Goal: Task Accomplishment & Management: Manage account settings

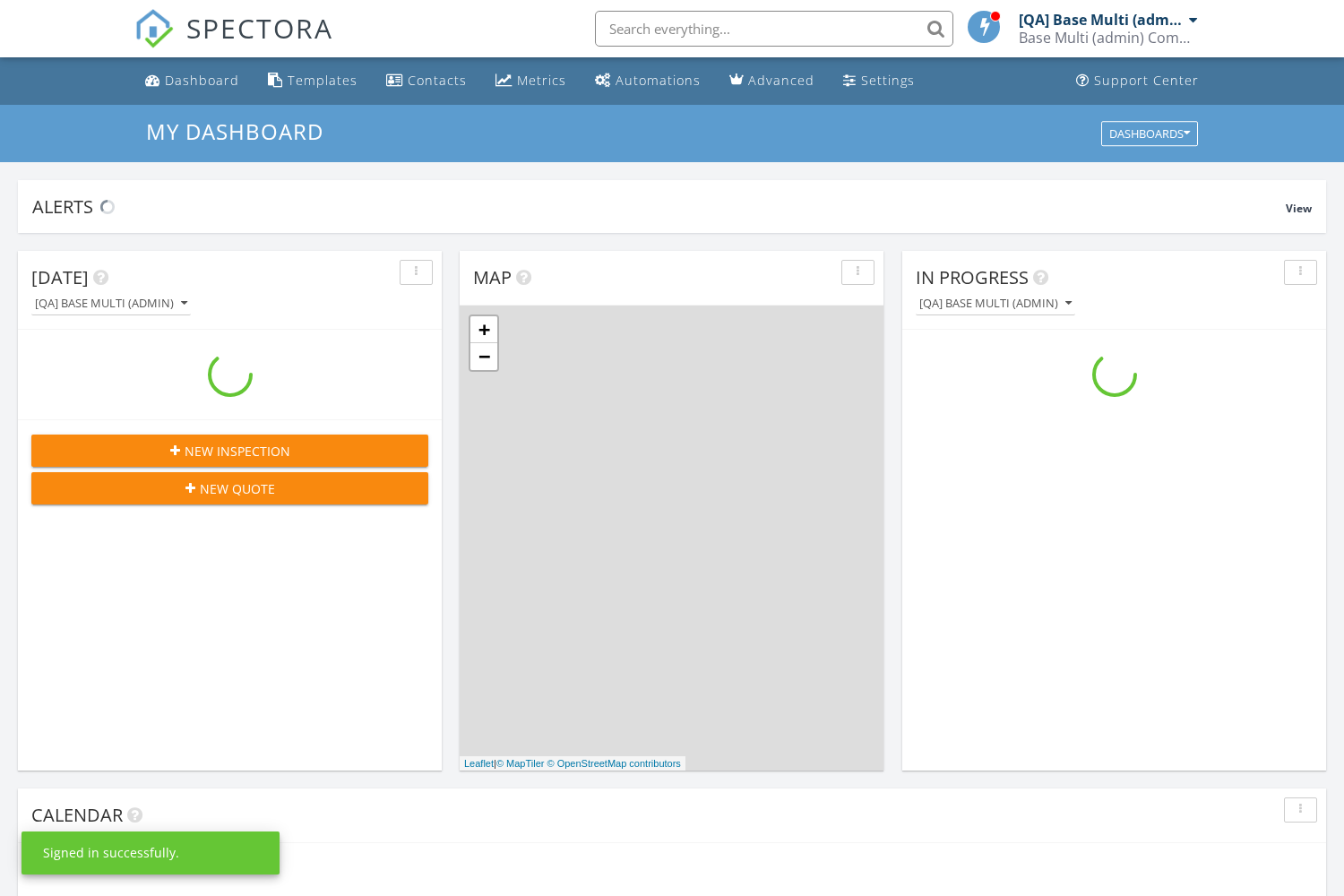
scroll to position [1632, 1345]
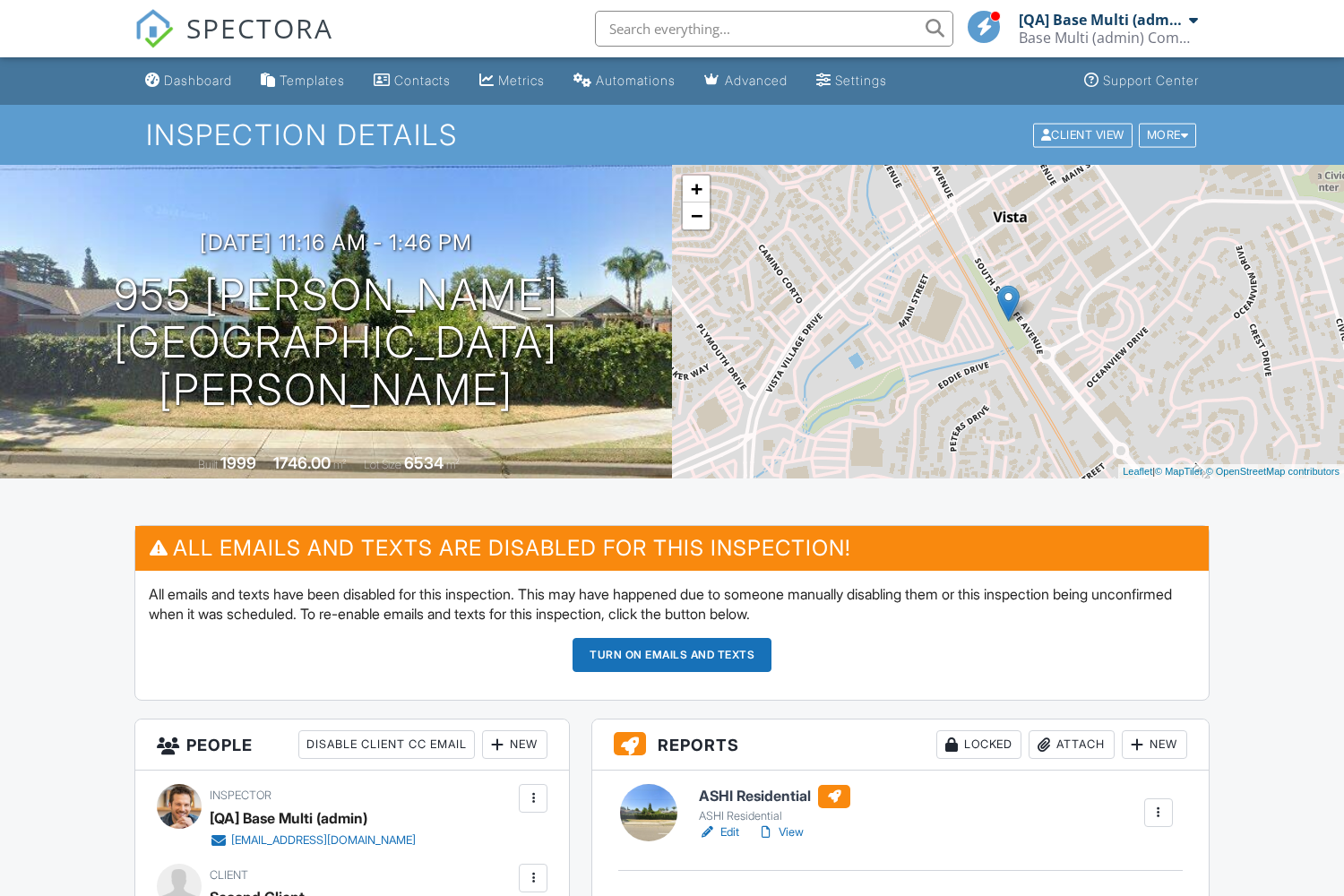
click at [513, 744] on div "New" at bounding box center [515, 744] width 65 height 29
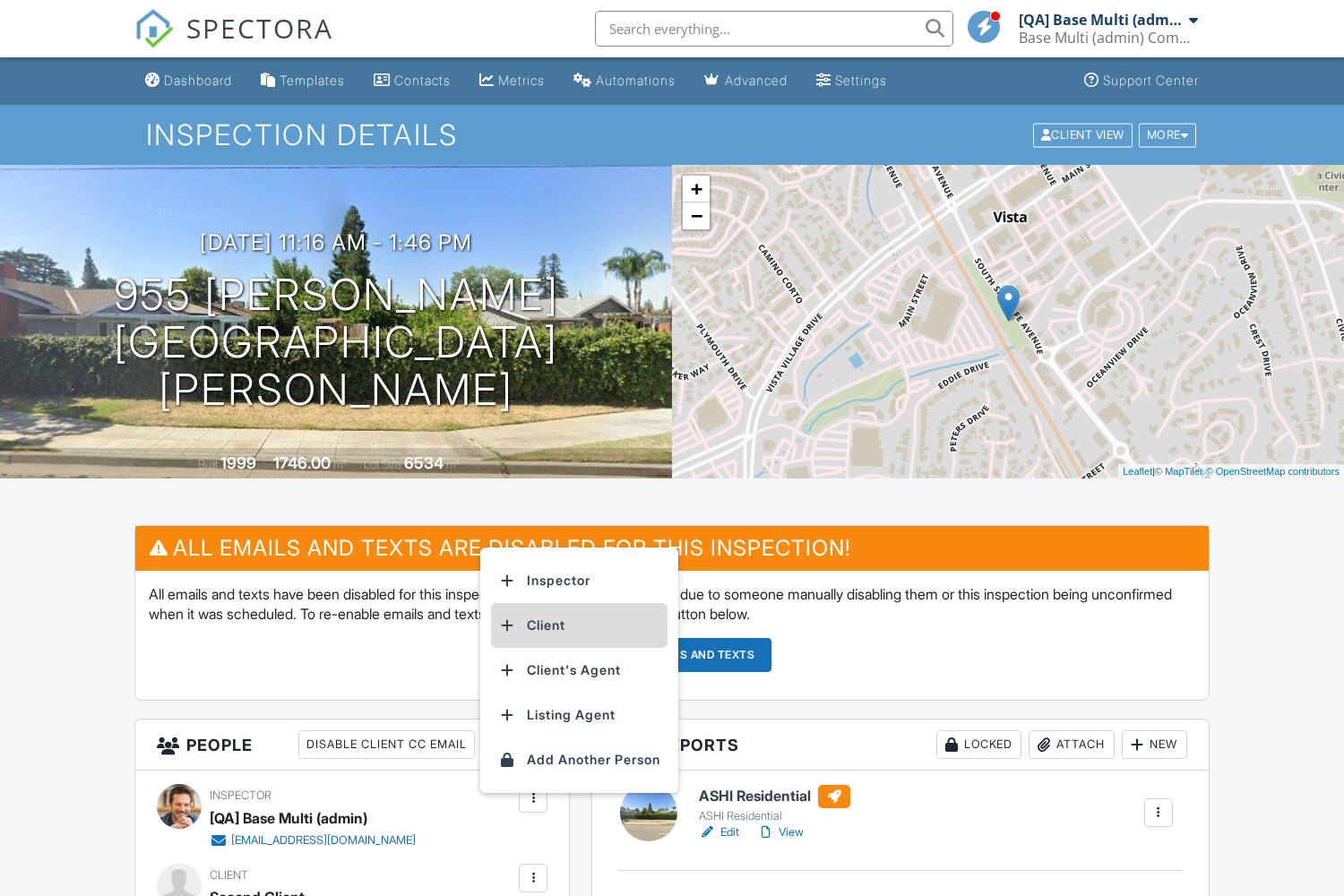
click at [584, 626] on li "Client" at bounding box center [579, 626] width 177 height 45
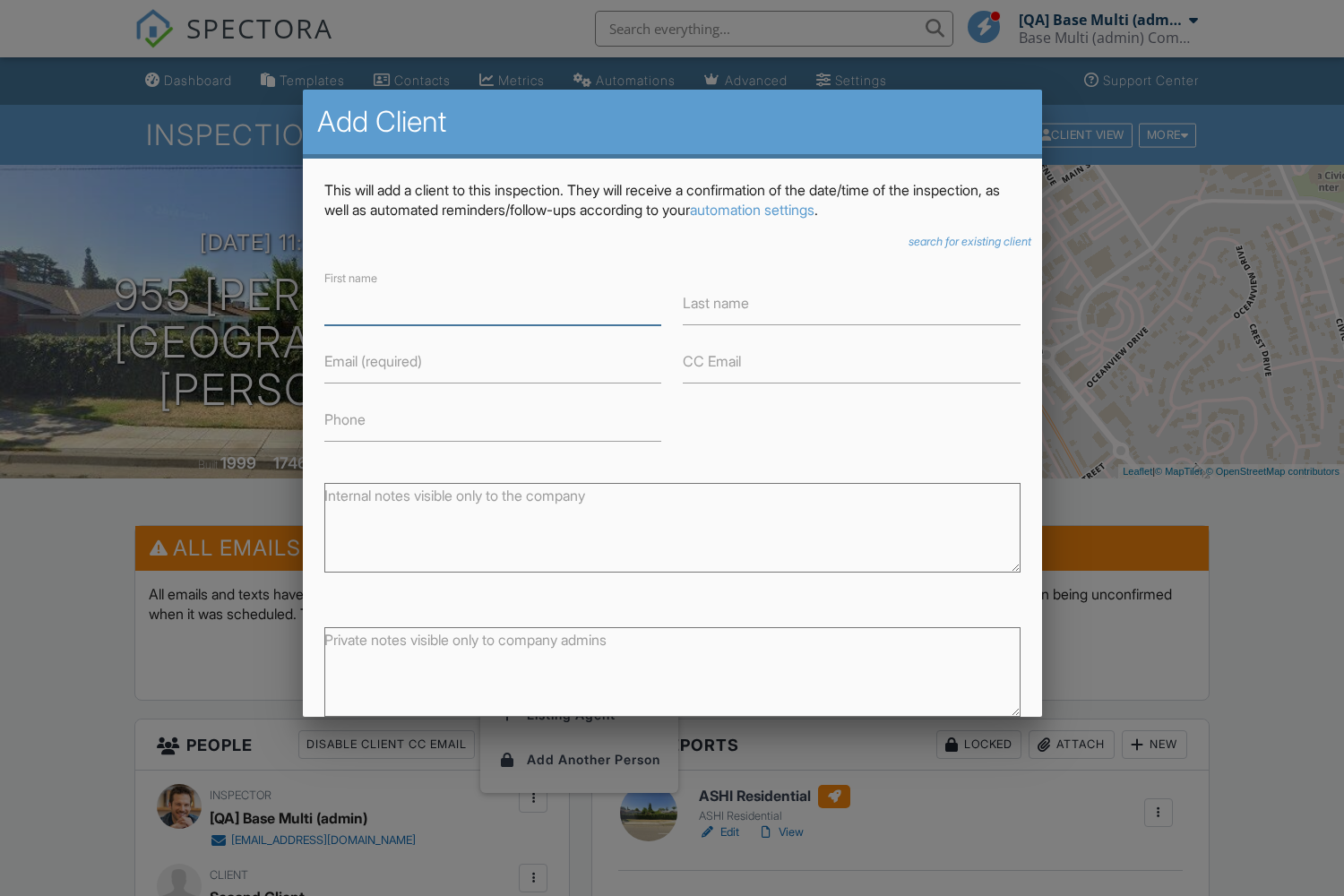
click at [964, 241] on icon "search for existing client" at bounding box center [970, 241] width 123 height 13
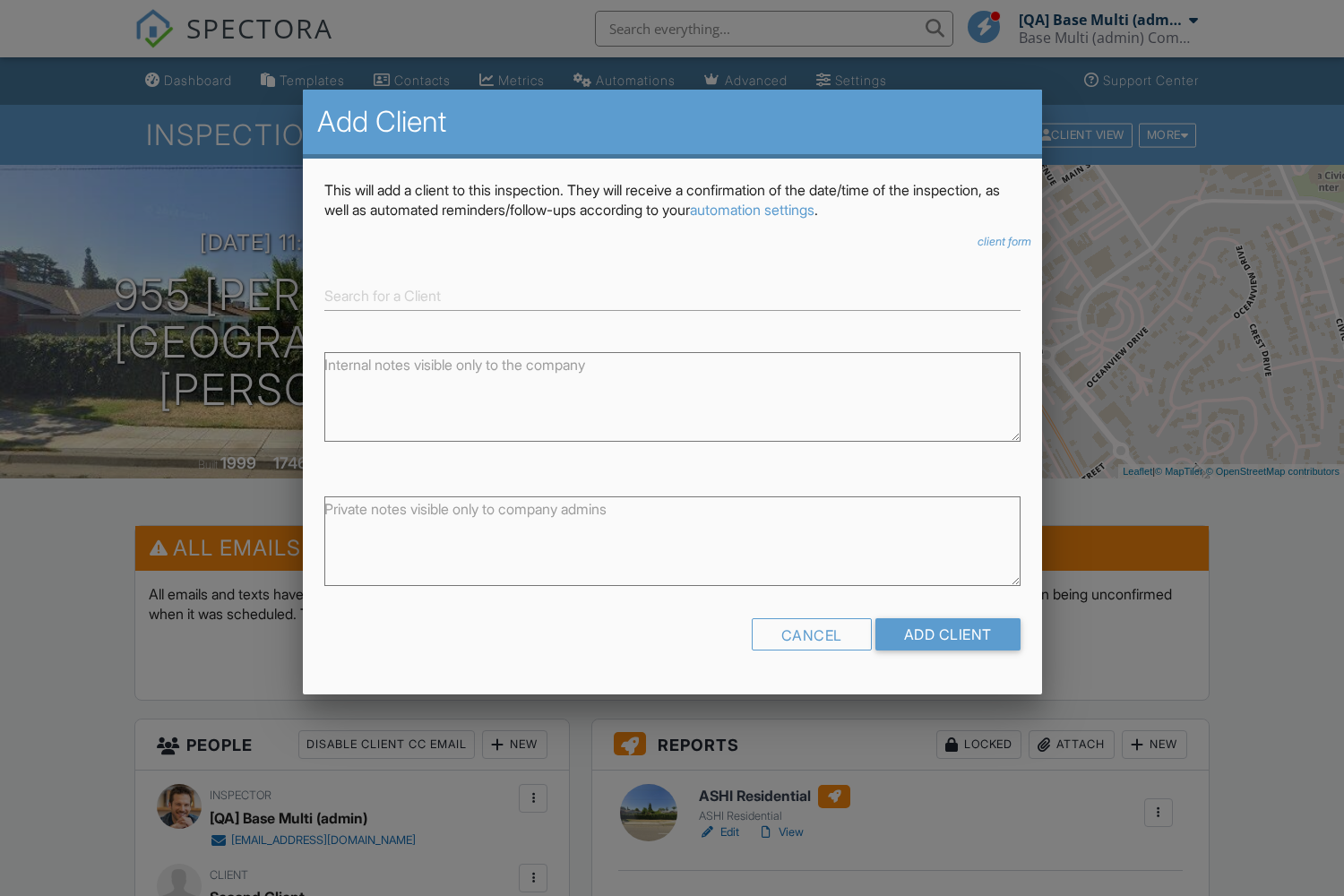
click at [672, 296] on input at bounding box center [672, 296] width 697 height 30
click at [672, 324] on div "[PERSON_NAME]" at bounding box center [672, 324] width 687 height 20
type input "[PERSON_NAME]"
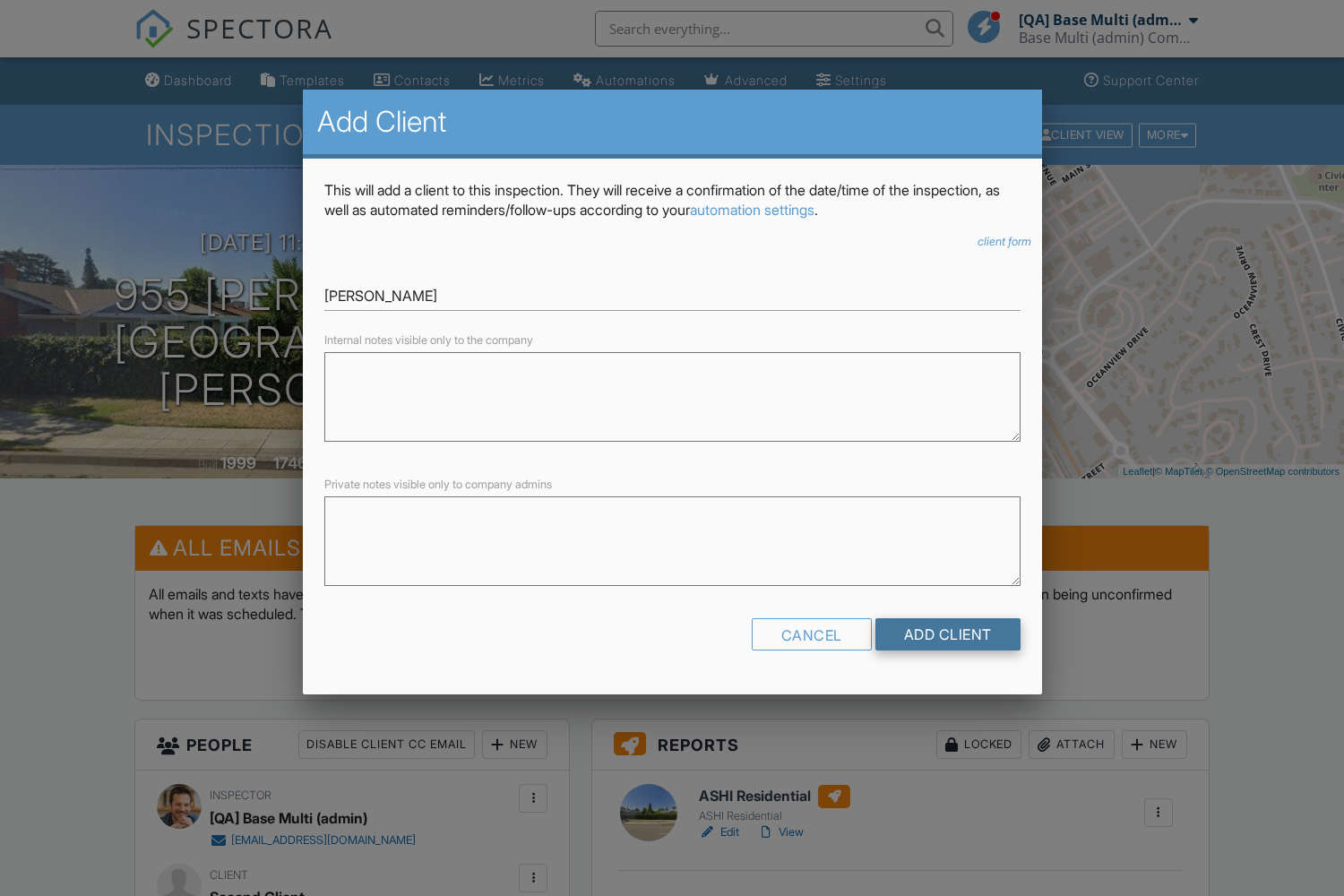
click at [947, 633] on input "Add Client" at bounding box center [947, 634] width 145 height 32
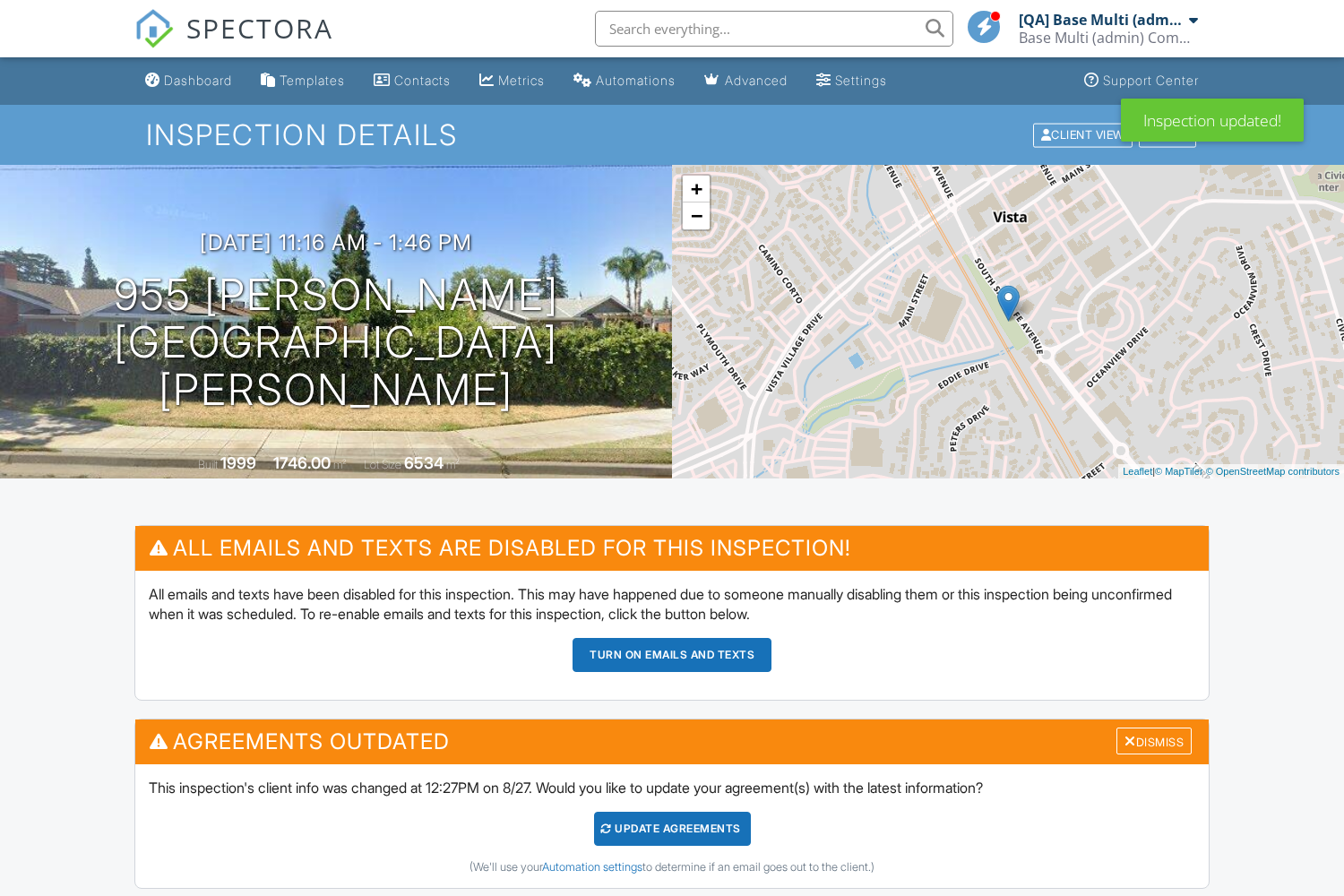
scroll to position [724, 0]
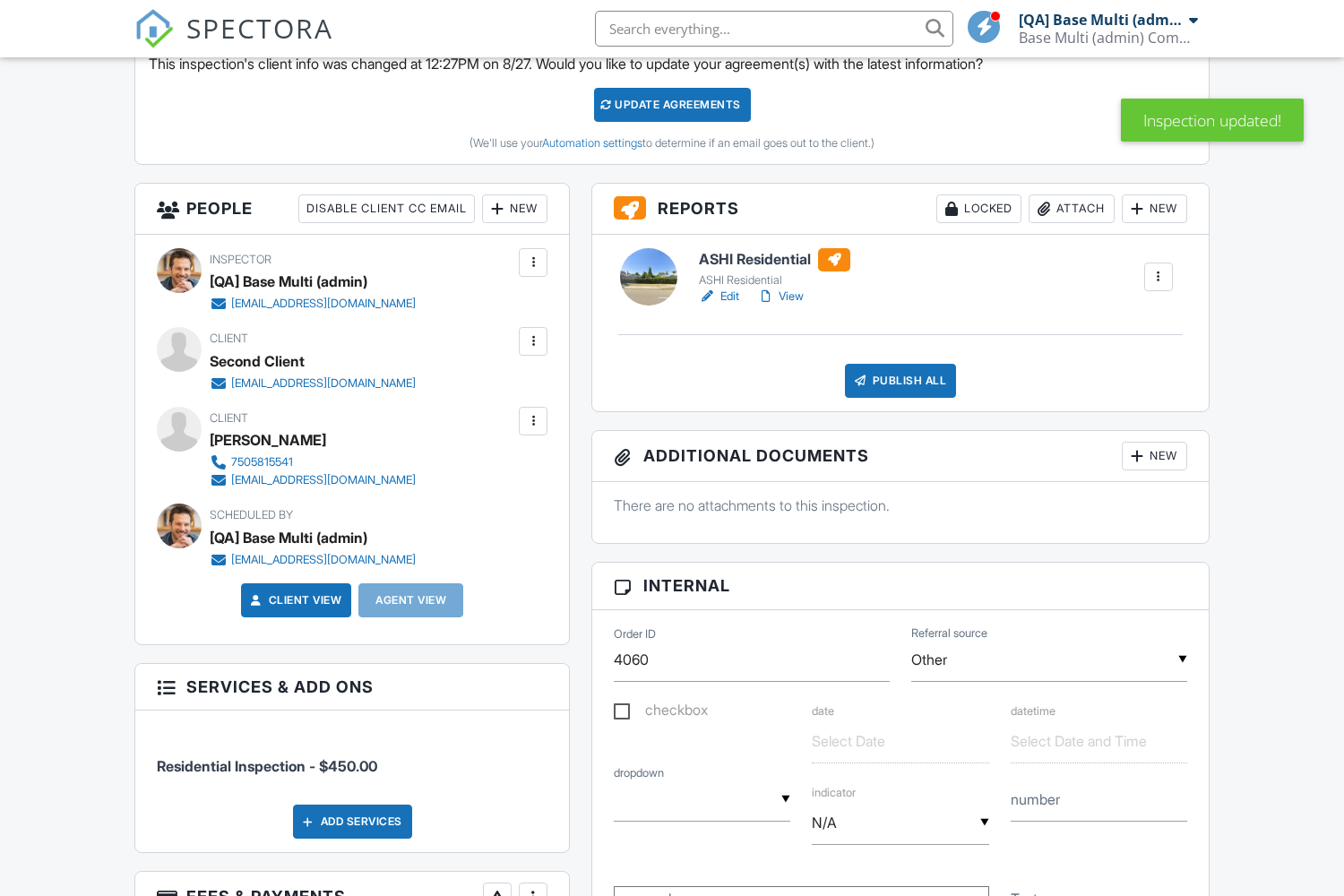
click at [513, 208] on div "New" at bounding box center [515, 209] width 65 height 29
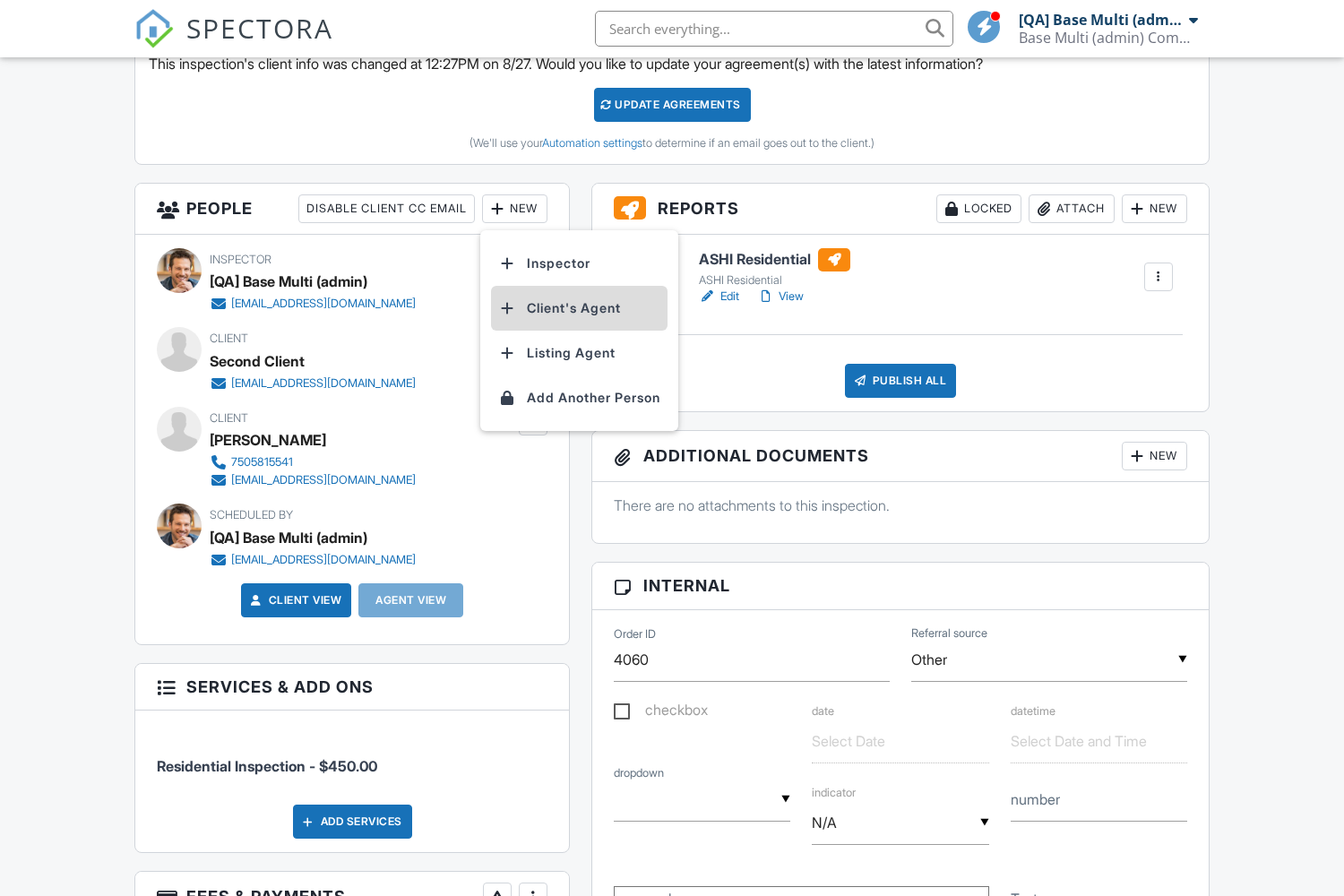
click at [584, 308] on li "Client's Agent" at bounding box center [579, 309] width 177 height 45
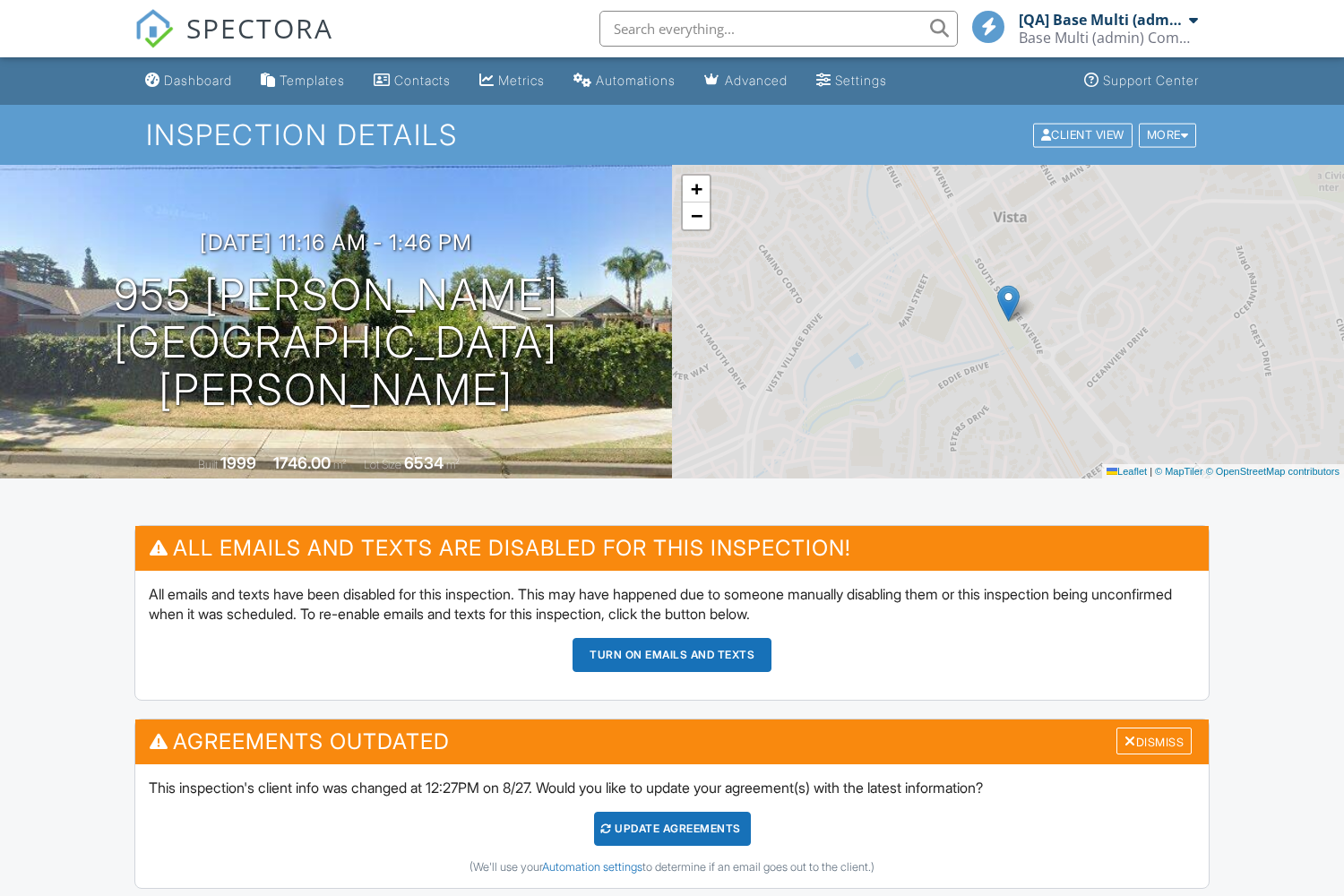
scroll to position [724, 0]
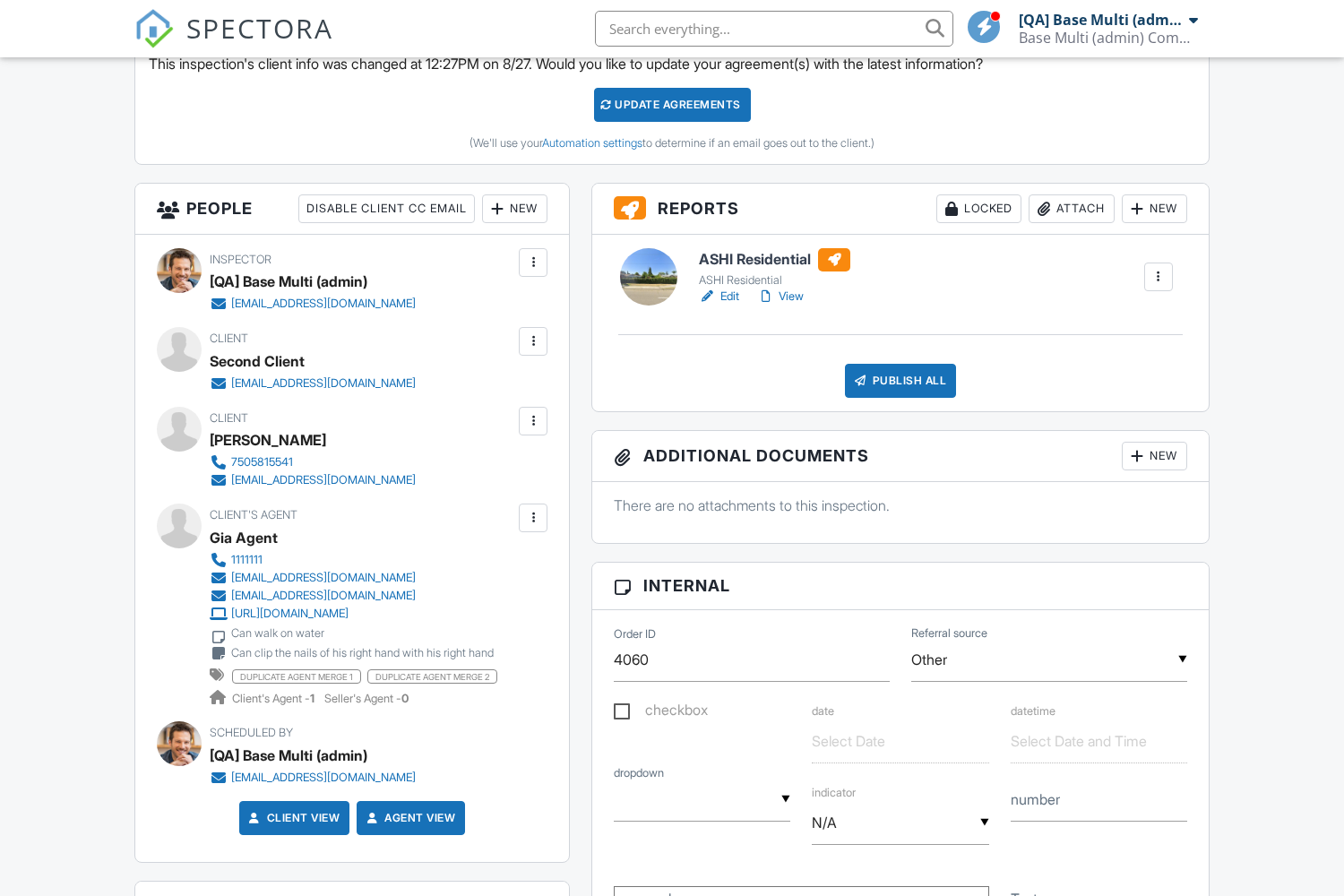
click at [513, 208] on div "New" at bounding box center [515, 209] width 65 height 29
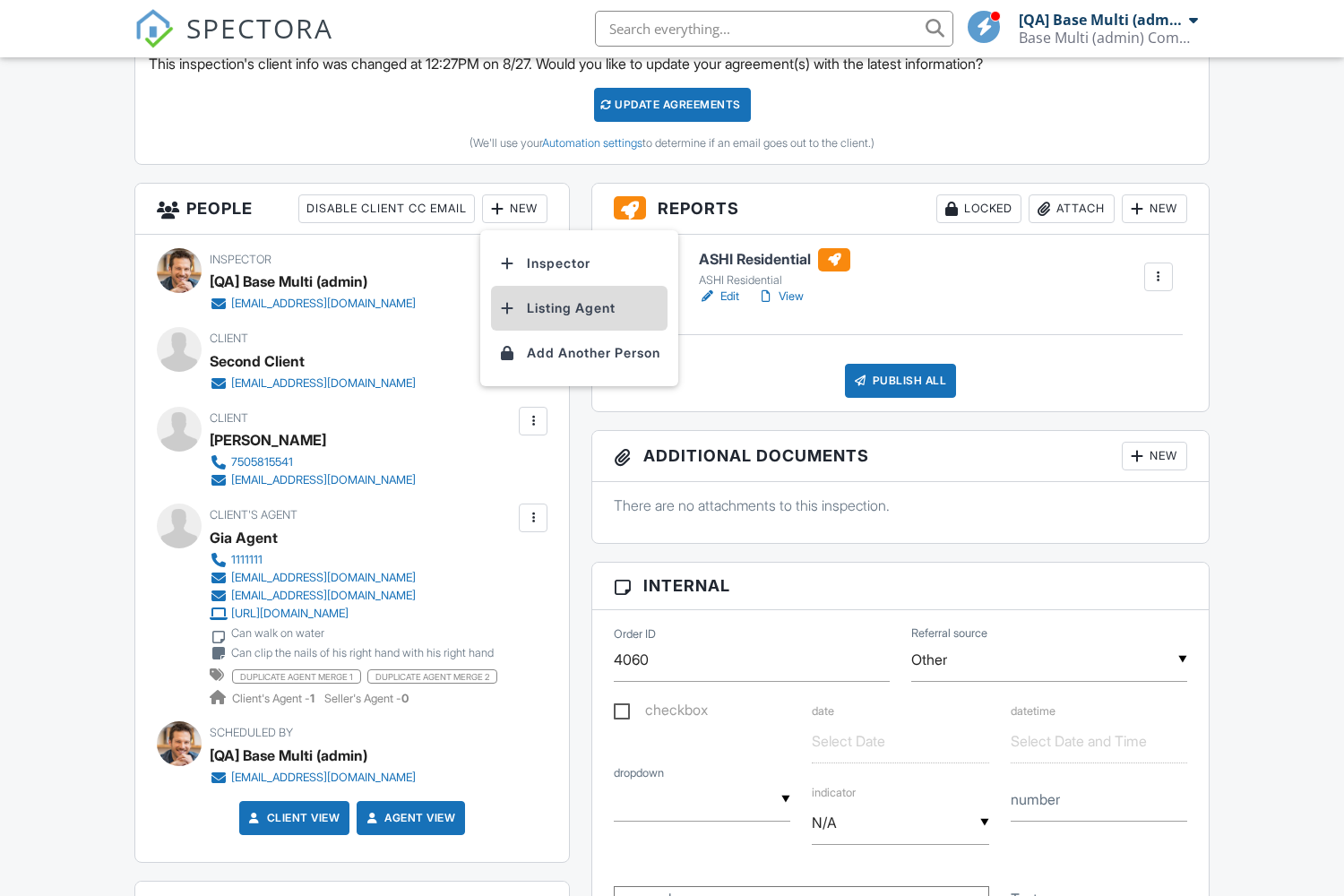
click at [584, 308] on li "Listing Agent" at bounding box center [579, 309] width 177 height 45
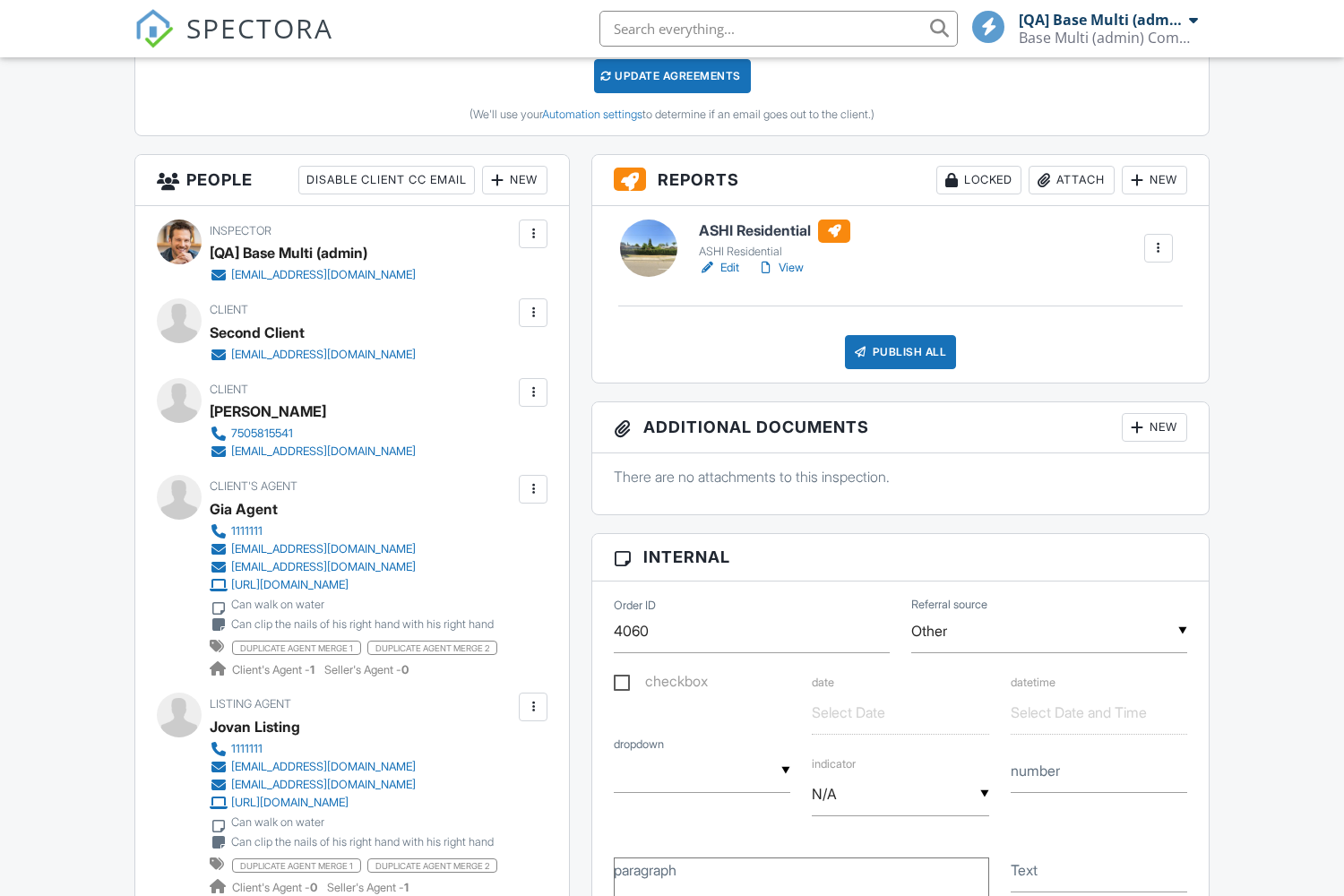
scroll to position [724, 0]
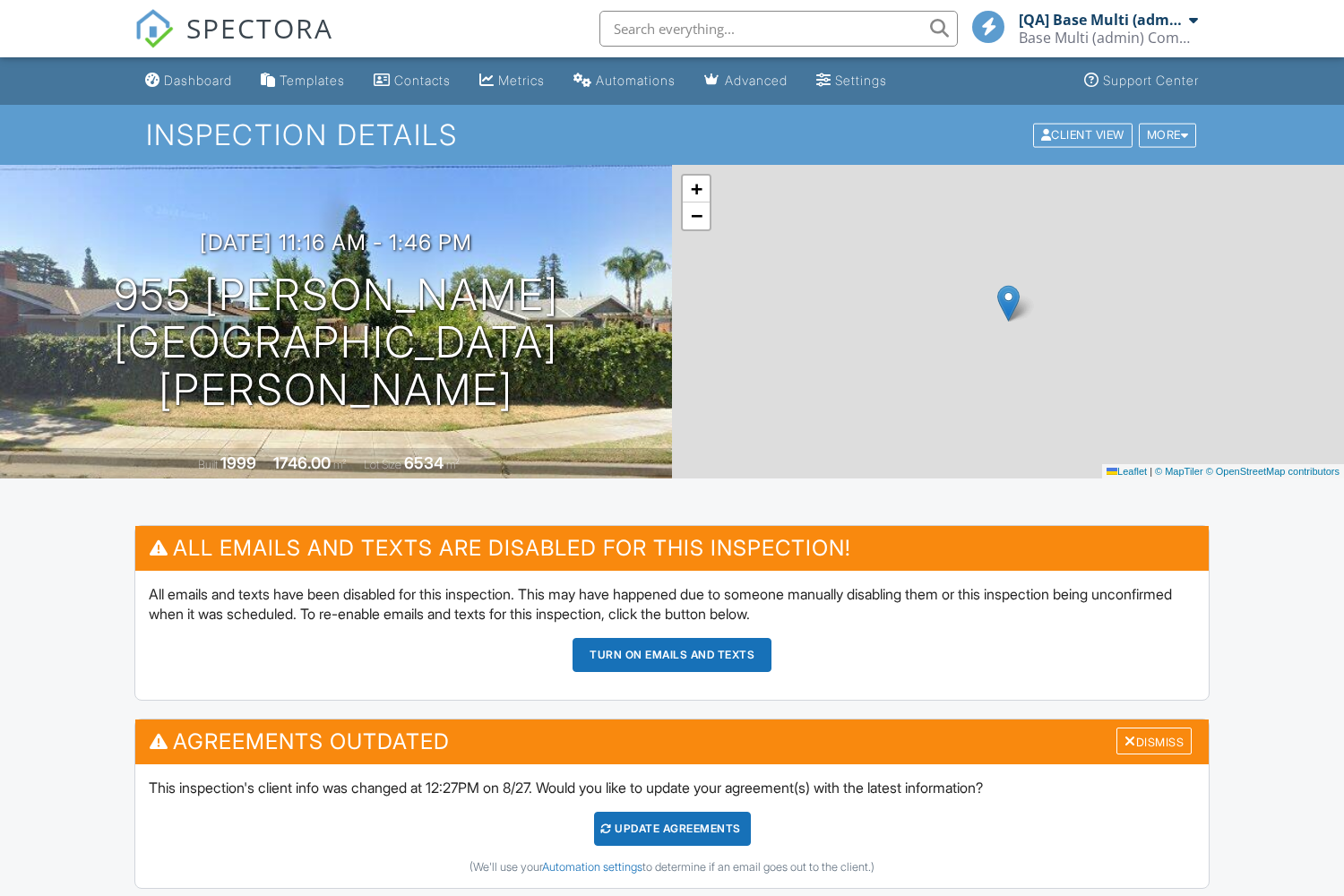
scroll to position [724, 0]
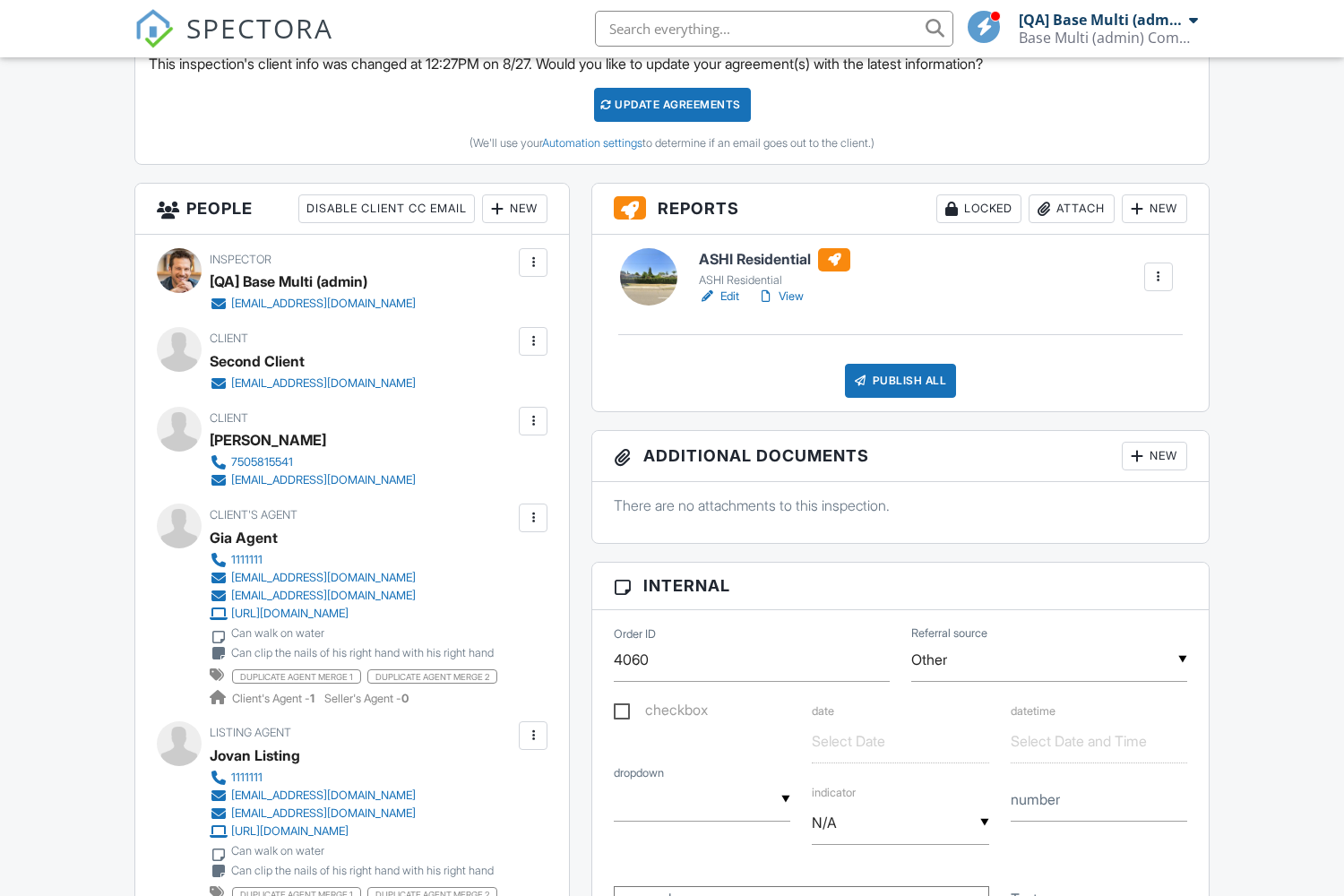
click at [900, 741] on input "text" at bounding box center [900, 741] width 177 height 44
click at [950, 665] on span "27" at bounding box center [950, 665] width 35 height 35
type input "[DATE]"
click at [701, 800] on input "text" at bounding box center [701, 800] width 177 height 44
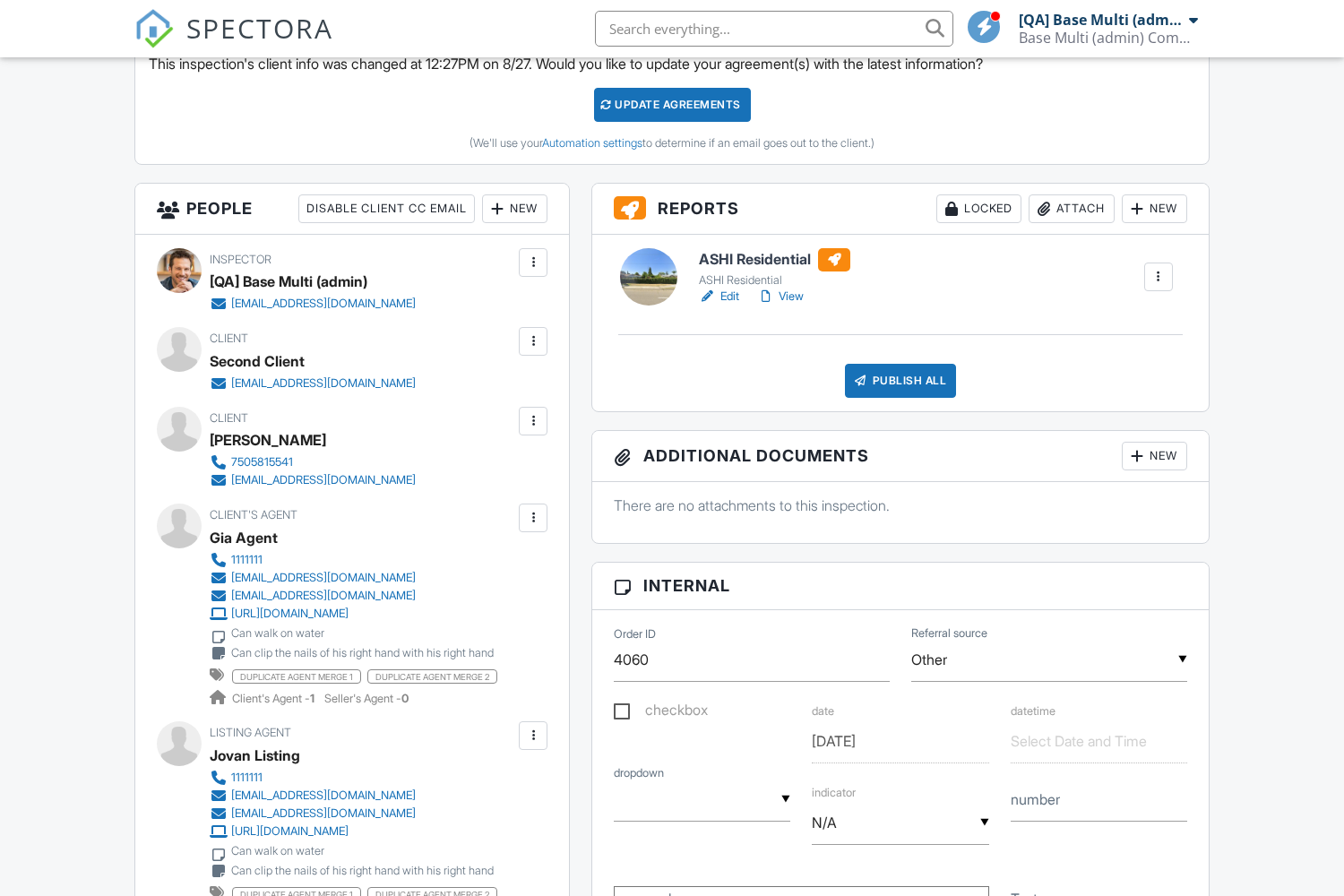
click at [701, 800] on input "text" at bounding box center [701, 800] width 177 height 44
click at [658, 733] on span "one" at bounding box center [658, 734] width 53 height 45
type input "one"
click at [900, 823] on input "N/A" at bounding box center [900, 823] width 177 height 44
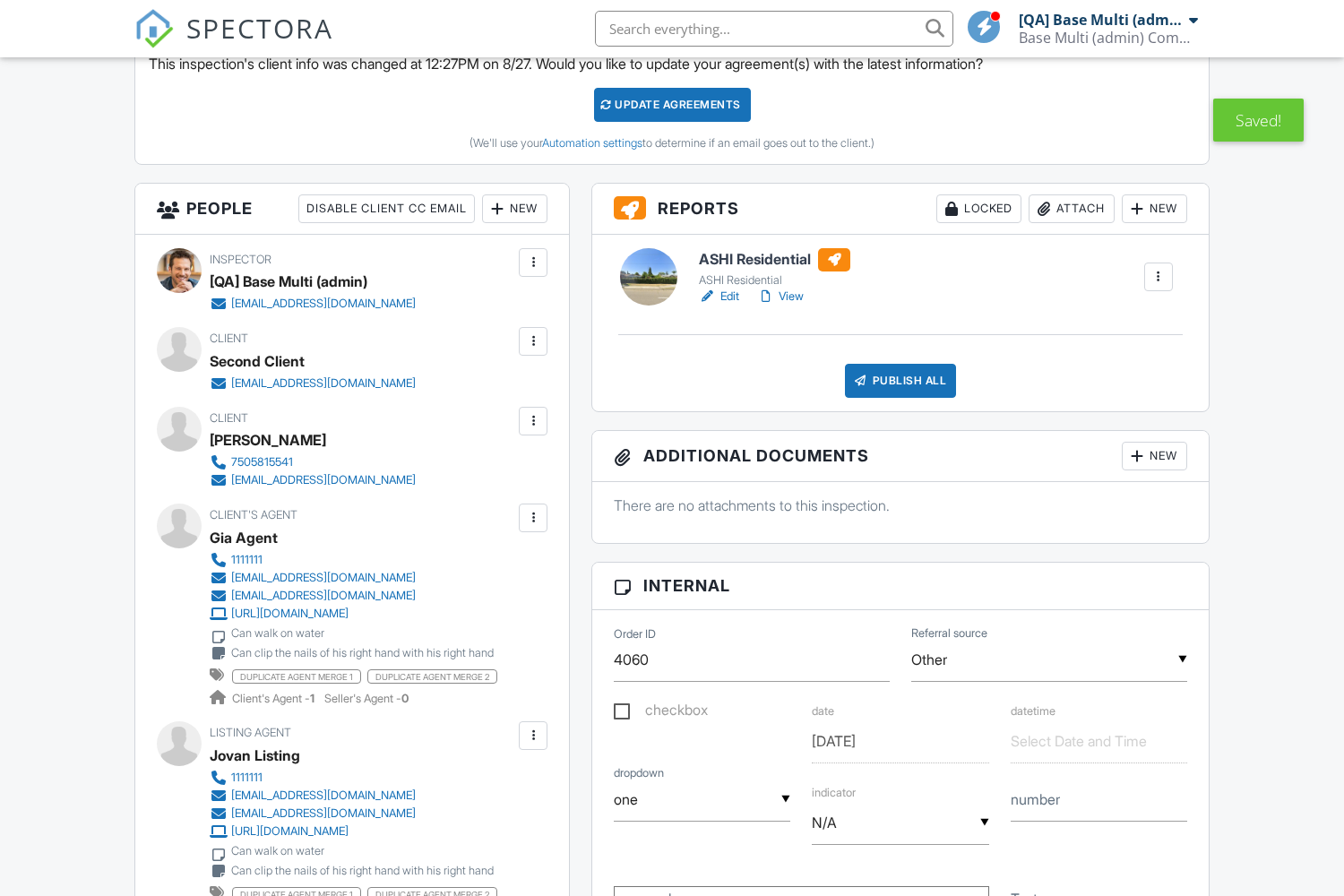
click at [900, 823] on input "N/A" at bounding box center [900, 823] width 177 height 44
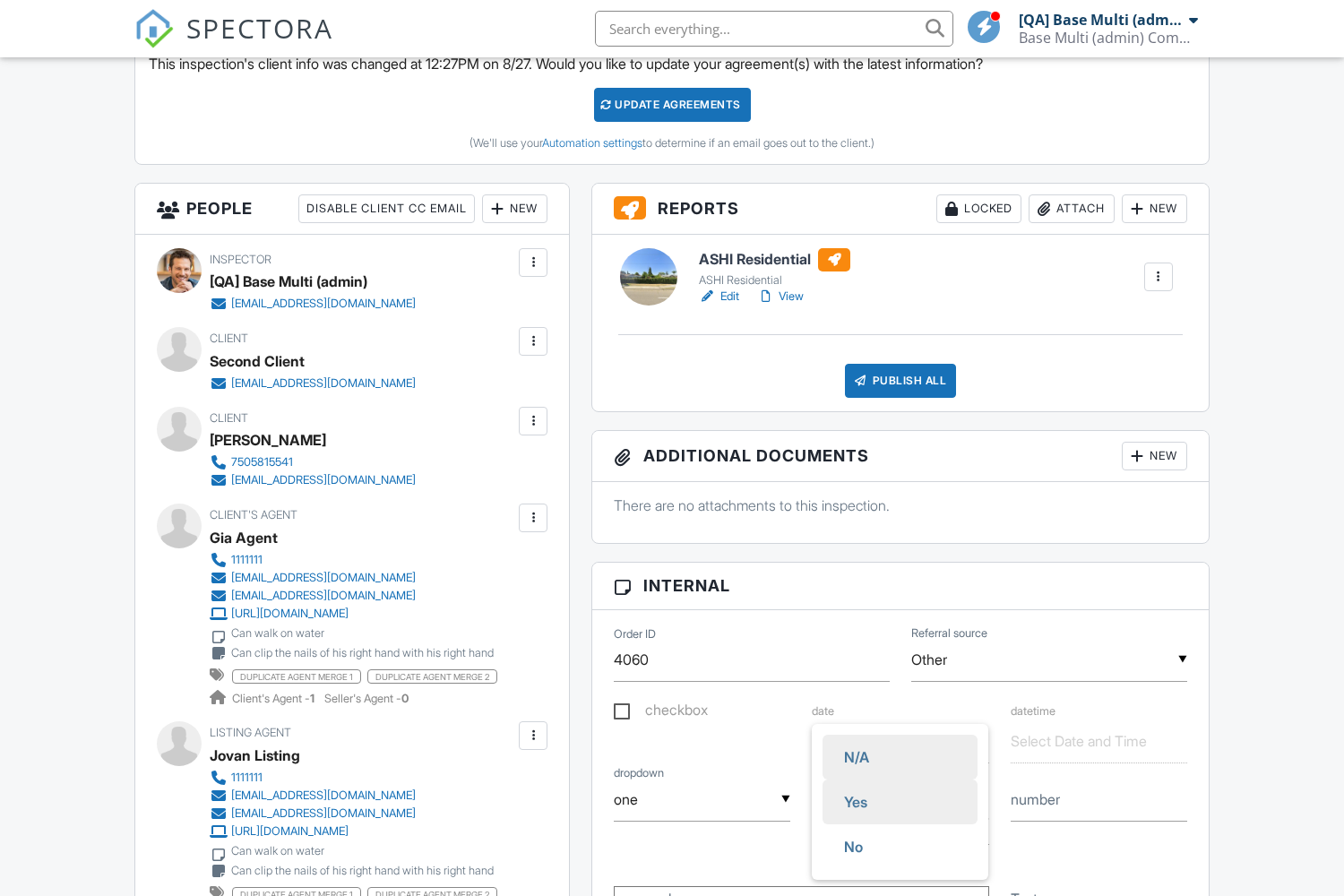
click at [857, 802] on span "Yes" at bounding box center [856, 802] width 52 height 45
type input "Yes"
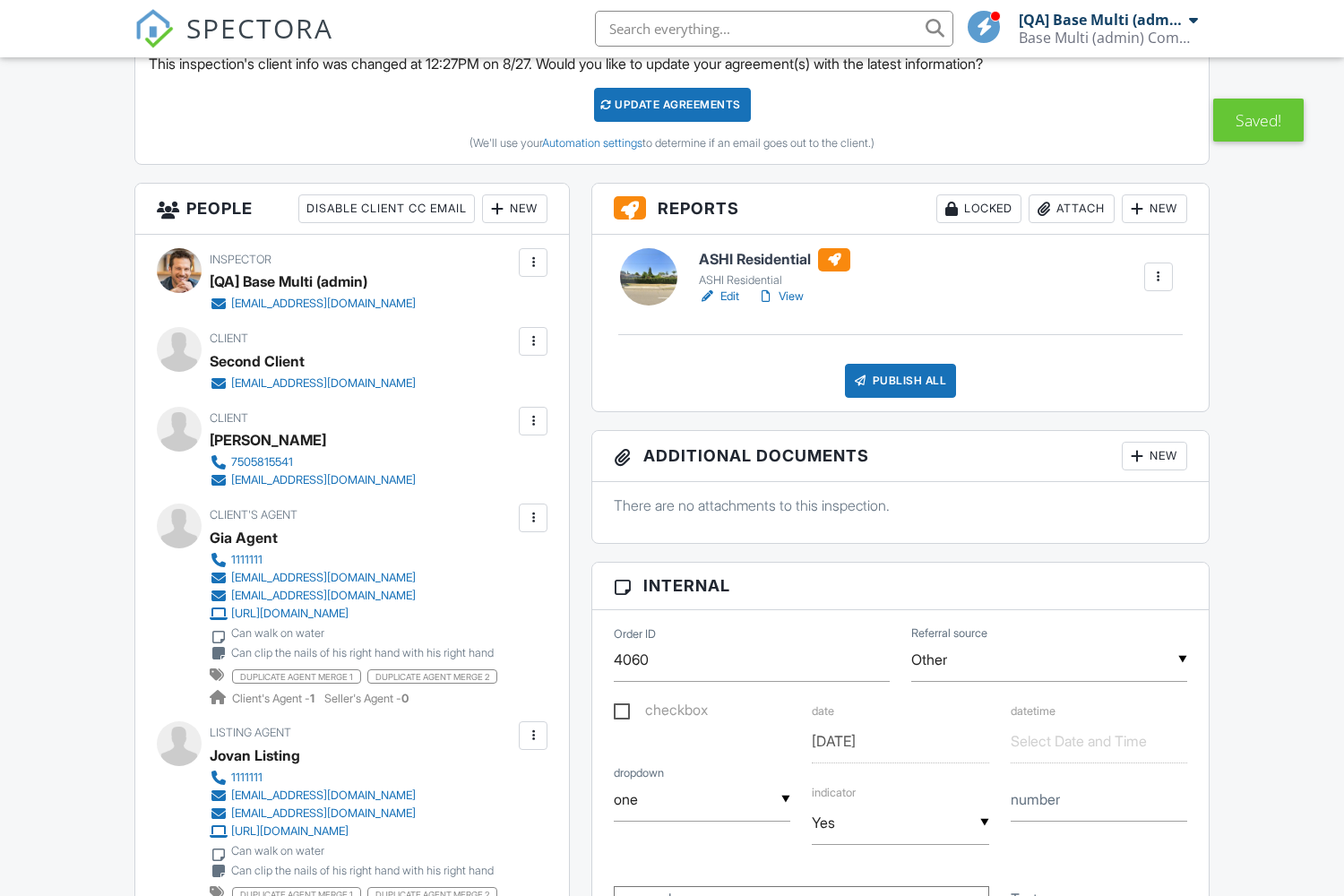
click at [1099, 800] on input "number" at bounding box center [1099, 800] width 177 height 44
type input "2367"
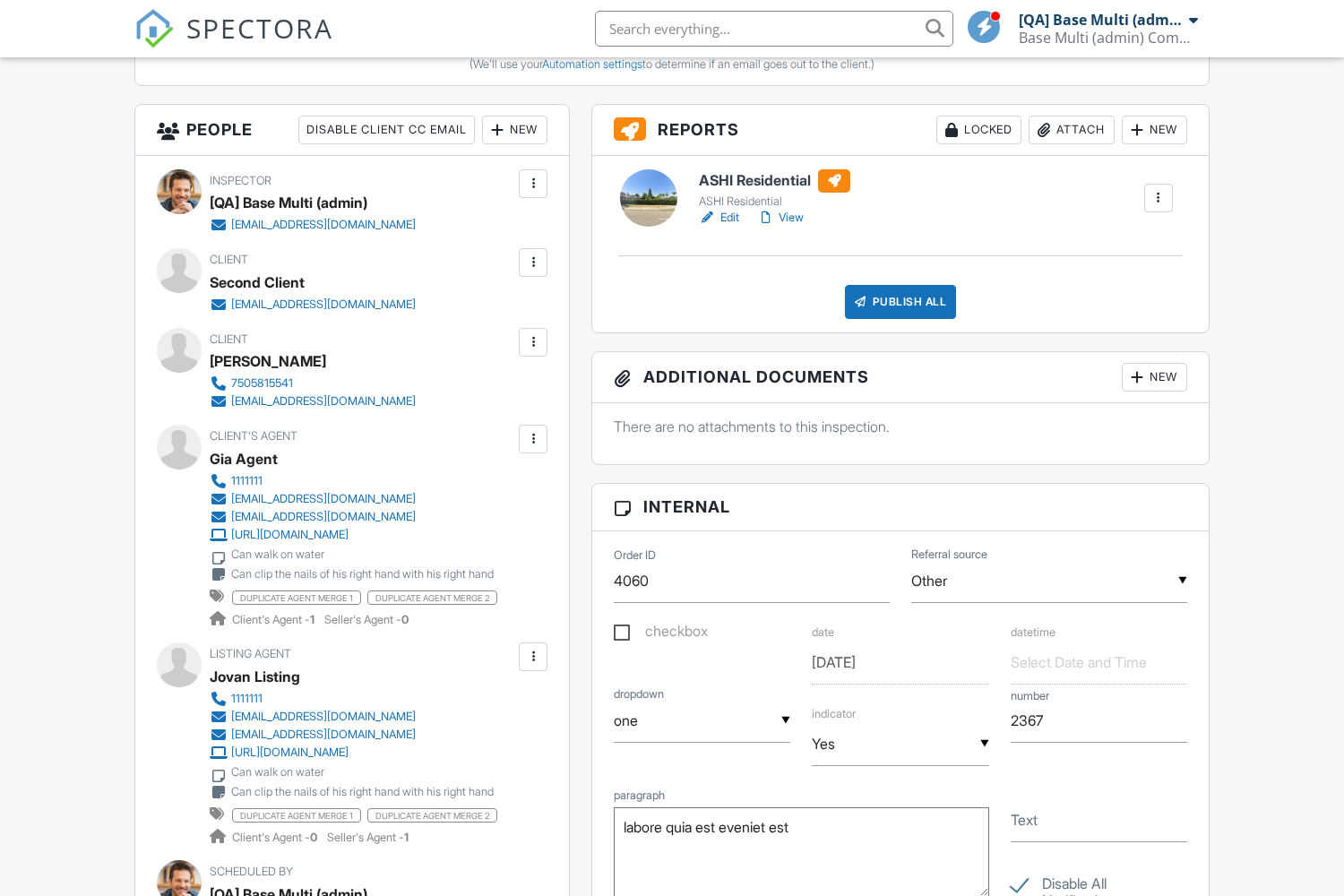
click at [1099, 820] on input "Text" at bounding box center [1099, 820] width 177 height 44
type textarea "labore quia est eveniet est"
type input "quae sunt est"
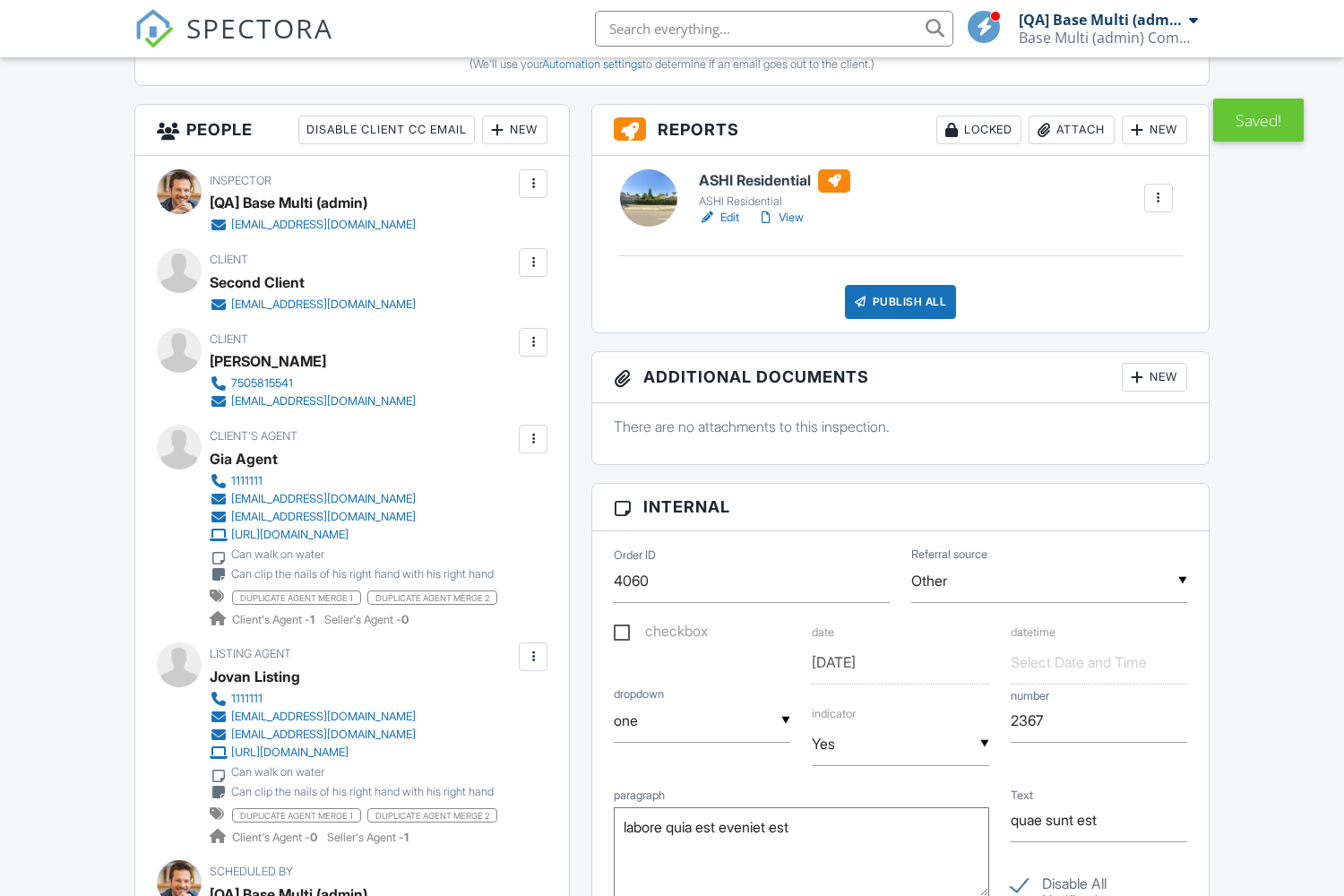
scroll to position [0, 0]
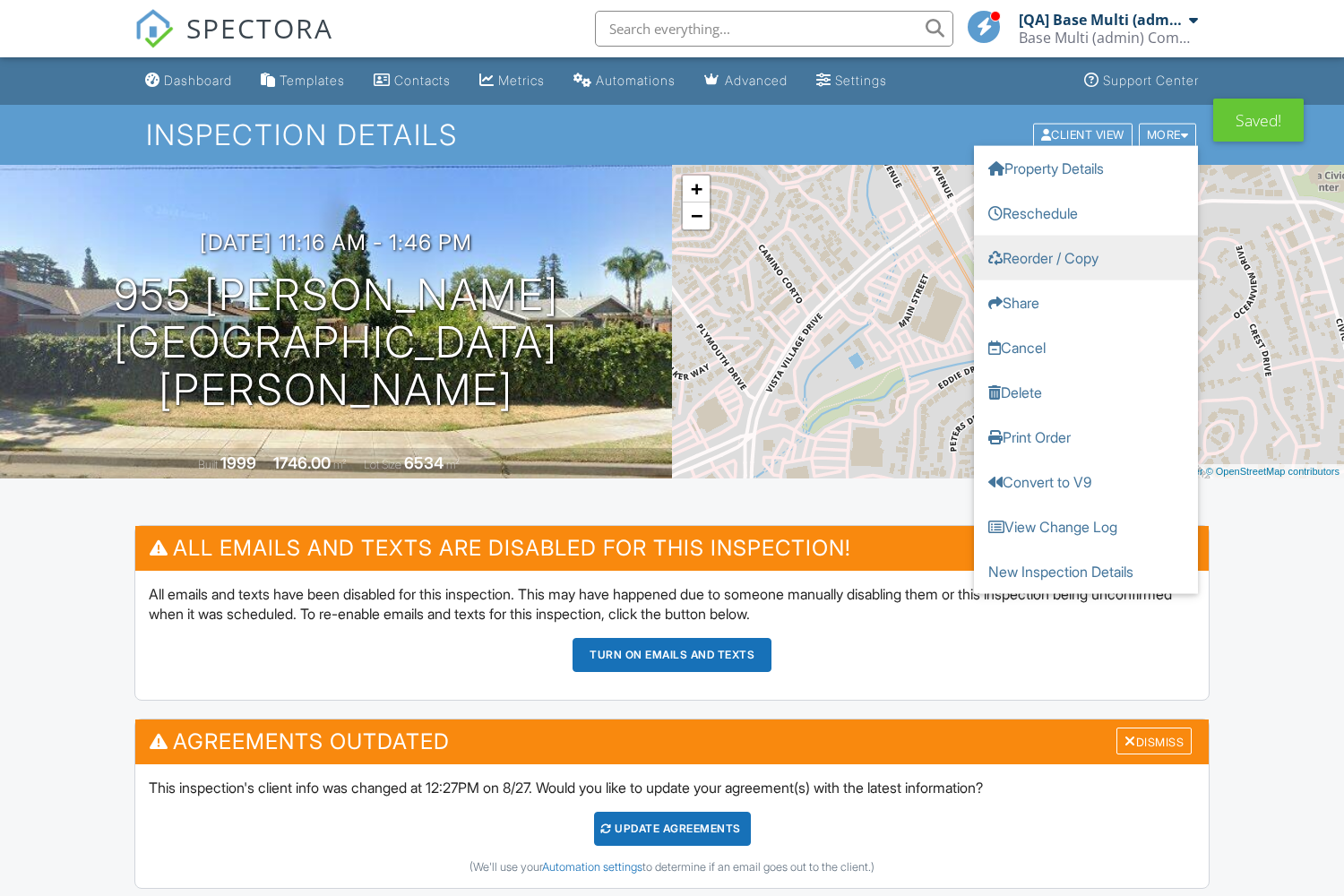
click at [1086, 257] on link "Reorder / Copy" at bounding box center [1087, 257] width 224 height 45
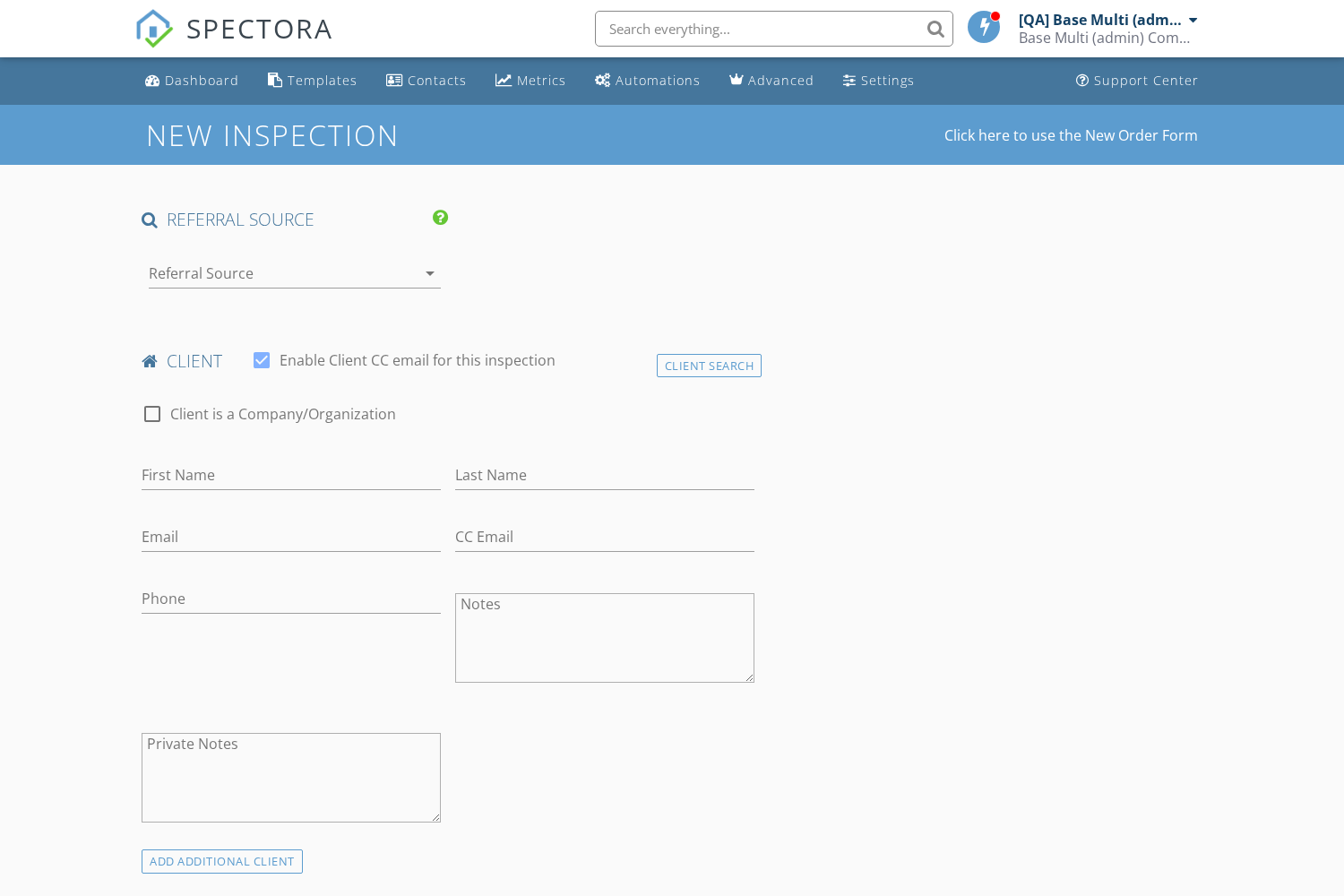
type input "Second"
type input "Client"
type input "[EMAIL_ADDRESS][DOMAIN_NAME]"
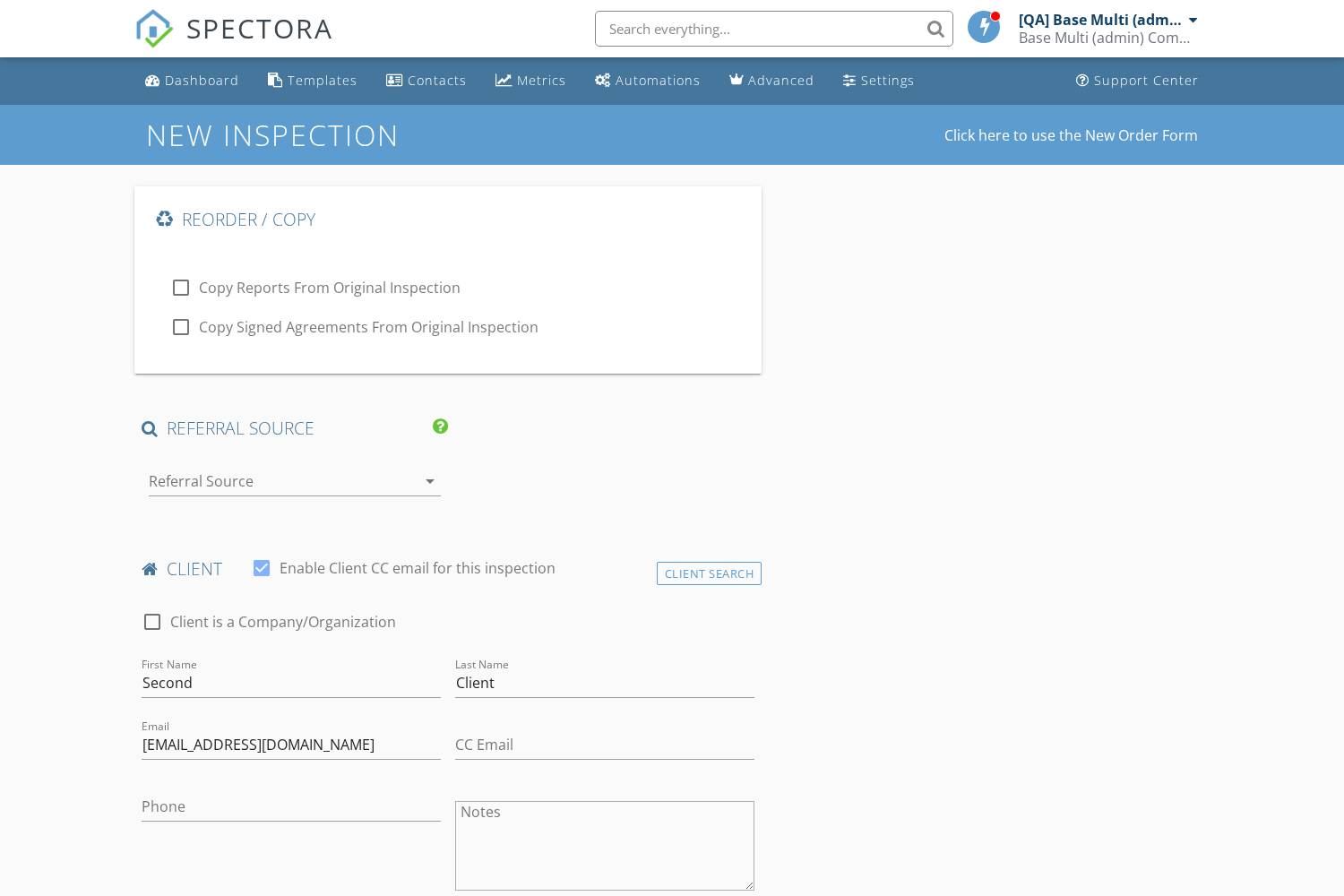
type input "[DATE]"
type input "2367"
type textarea "labore quia est eveniet est"
type input "quae sunt est"
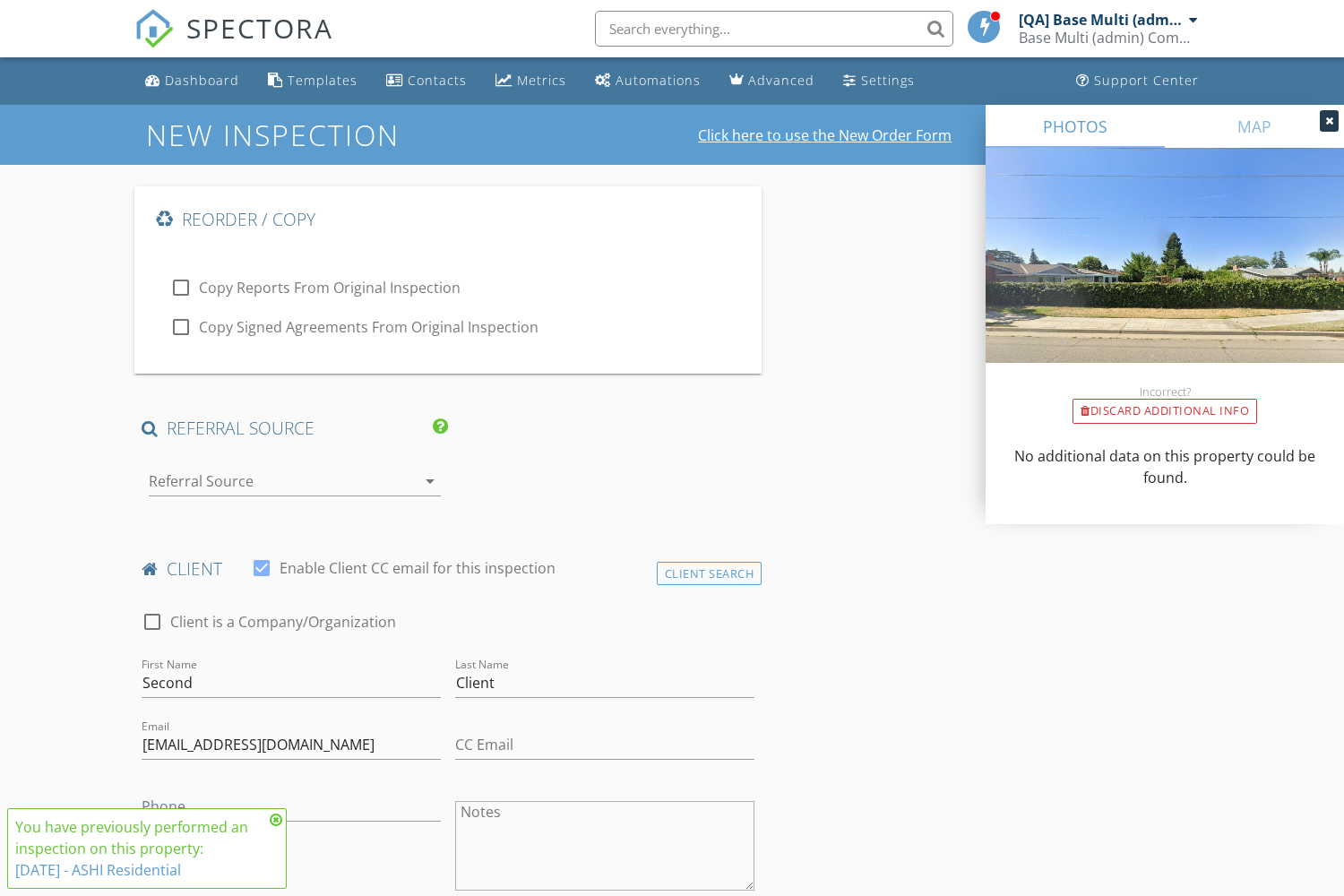
click at [826, 135] on link "Click here to use the New Order Form" at bounding box center [824, 135] width 253 height 14
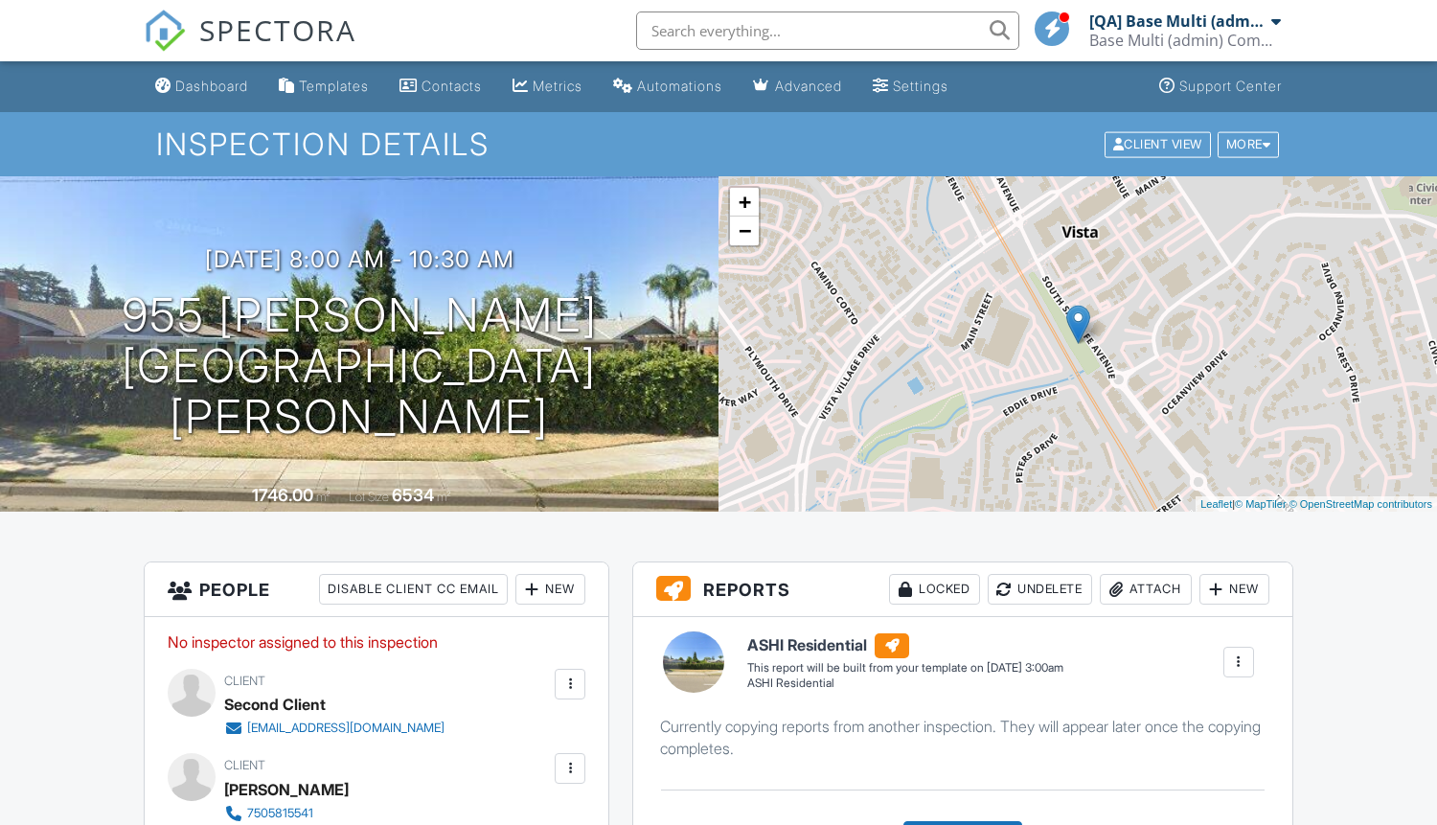
scroll to position [1694, 0]
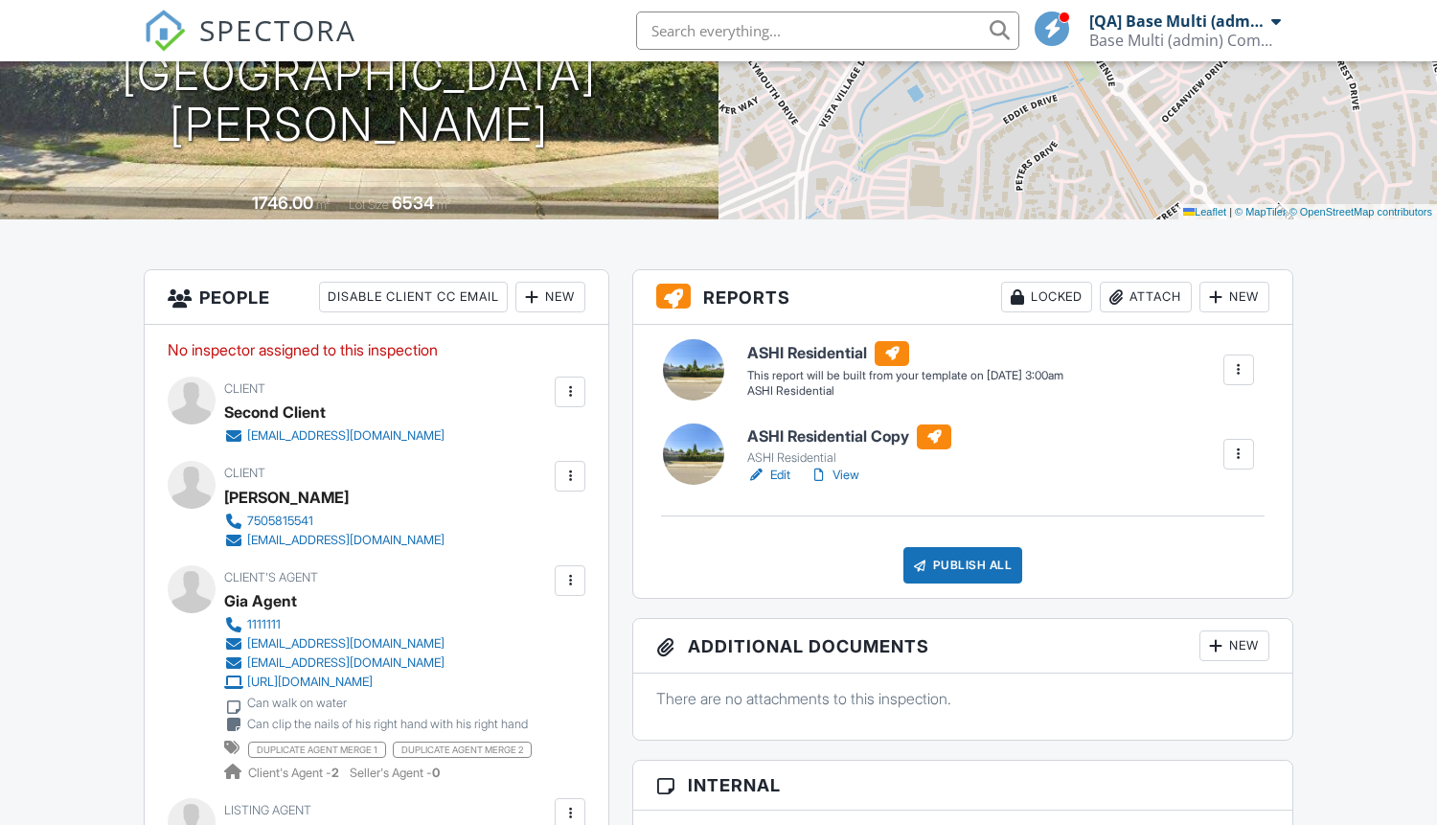
scroll to position [884, 0]
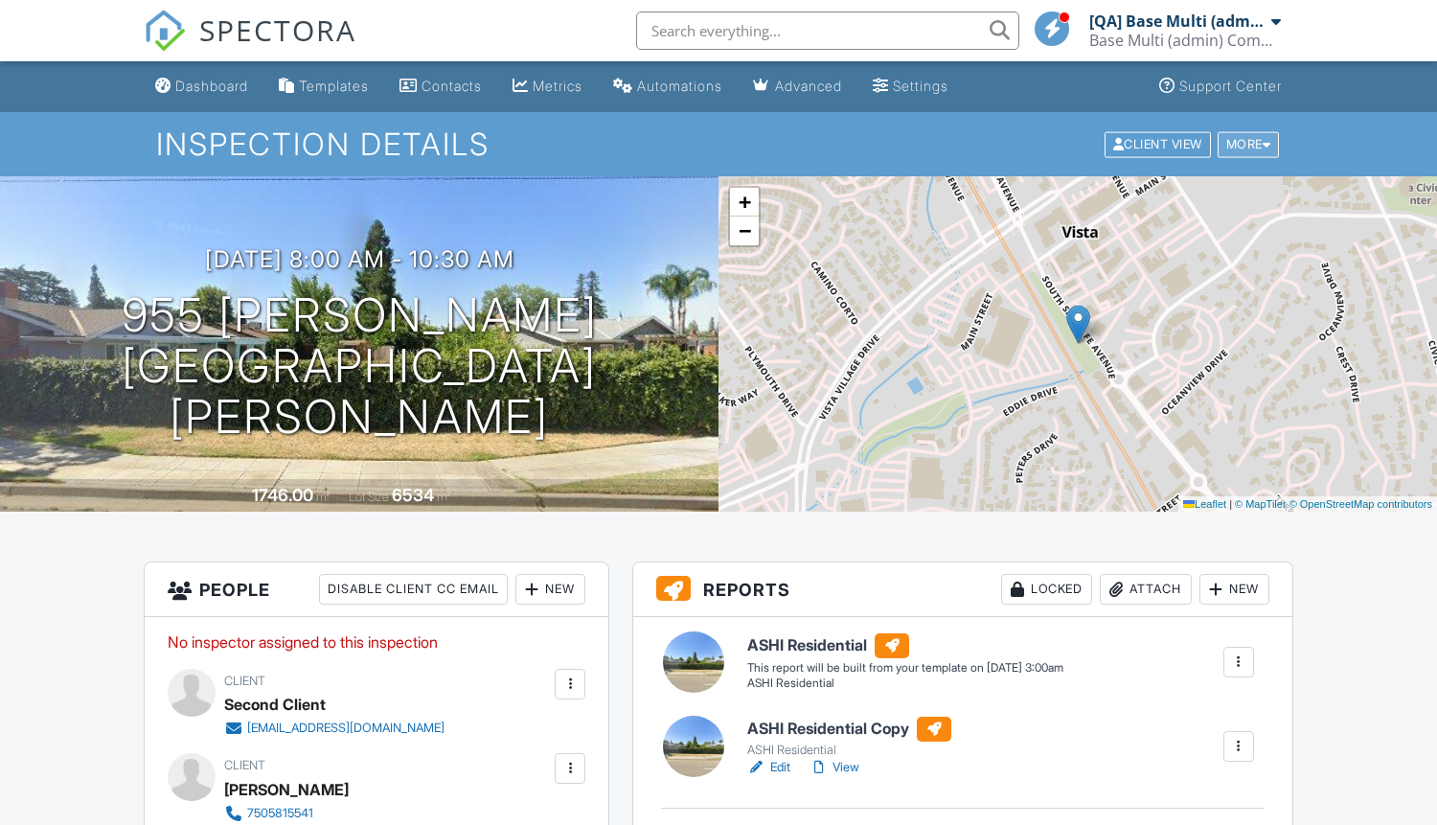
click at [1246, 144] on div "More" at bounding box center [1249, 144] width 62 height 26
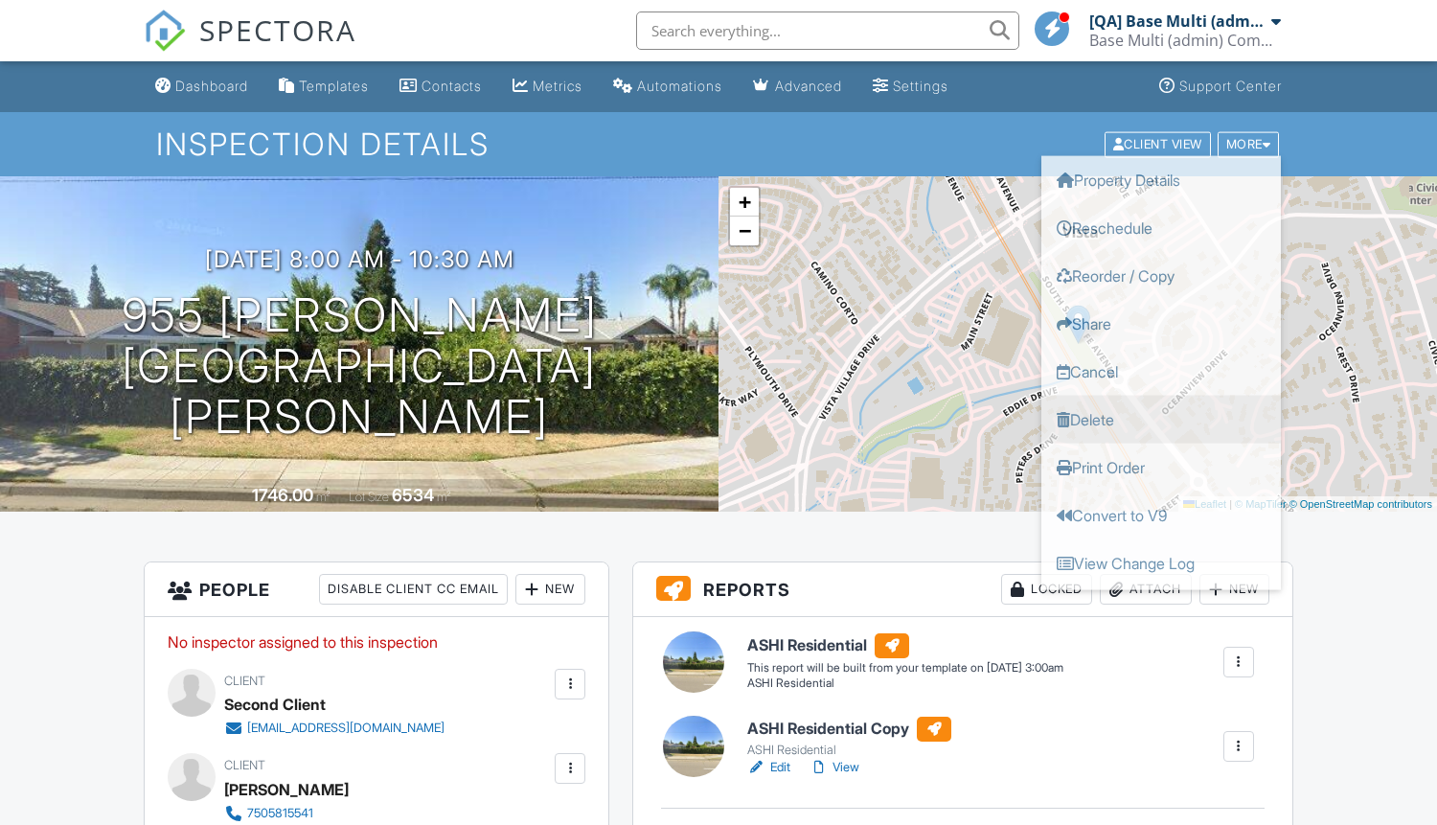
click at [1161, 419] on link "Delete" at bounding box center [1162, 419] width 240 height 48
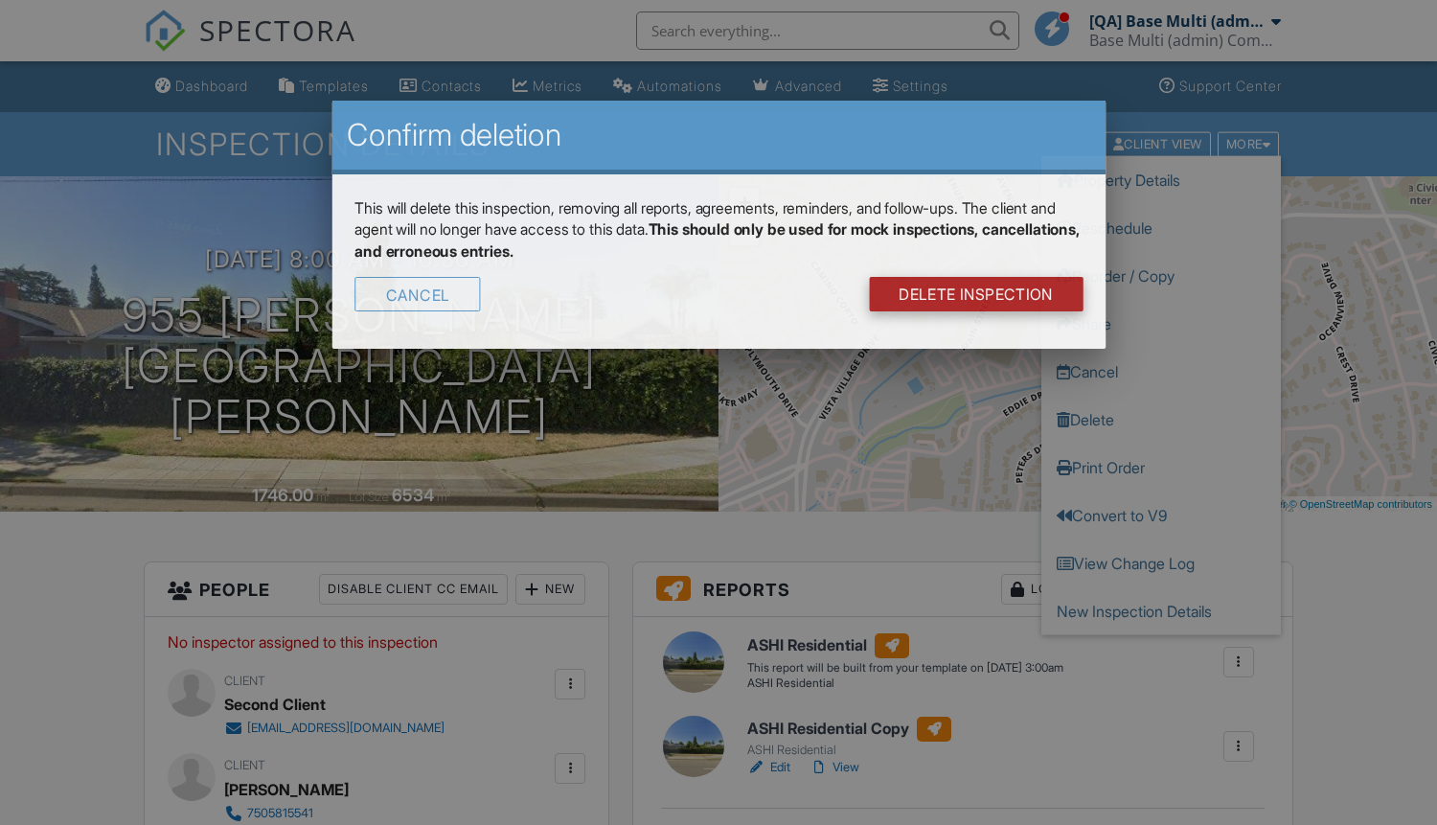
click at [979, 278] on link "DELETE Inspection" at bounding box center [976, 295] width 215 height 34
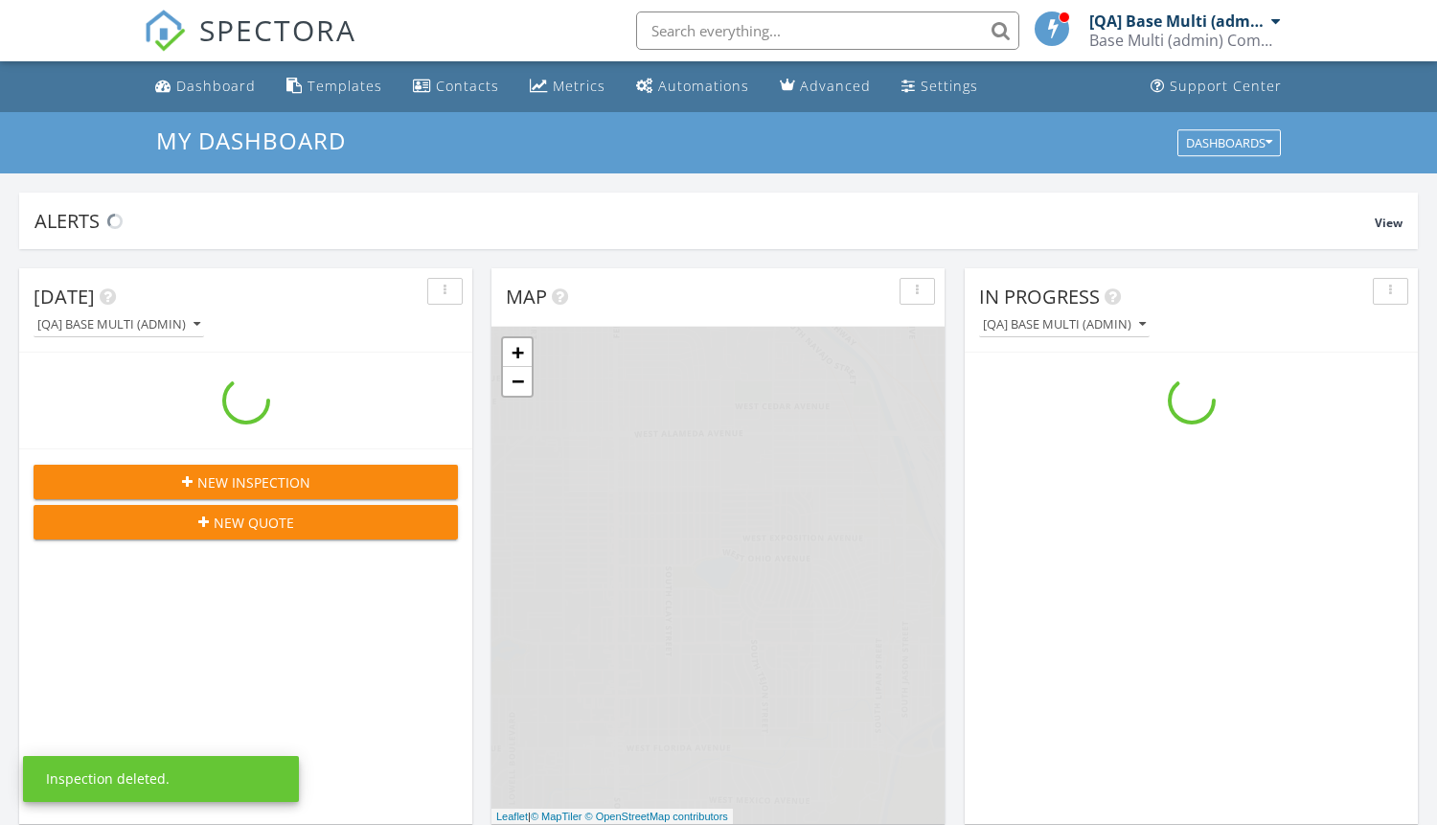
scroll to position [1745, 1438]
